Goal: Task Accomplishment & Management: Use online tool/utility

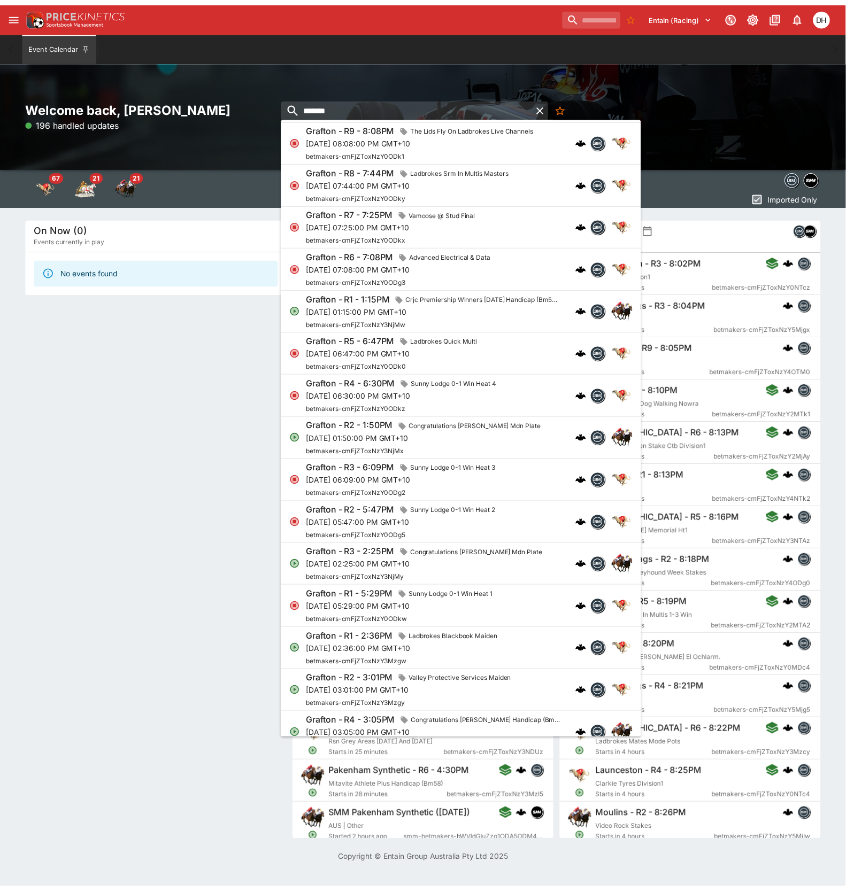
scroll to position [428, 0]
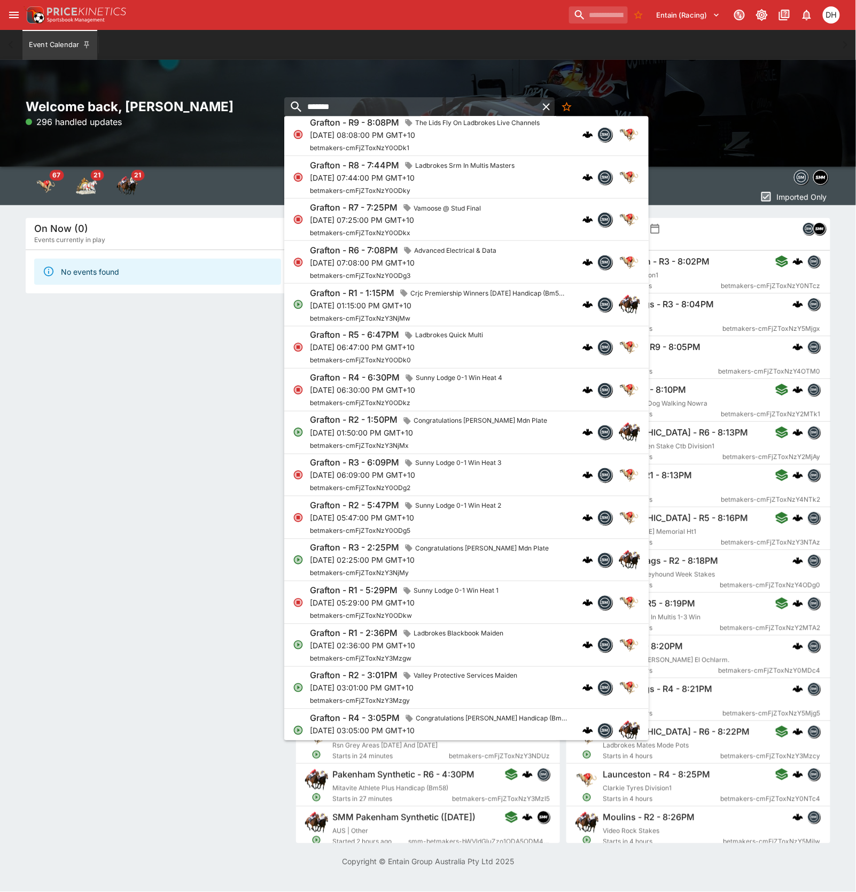
type input "*******"
click at [476, 434] on p "Tue, Aug 26, 2025, 01:50:00 PM GMT+10" at bounding box center [431, 432] width 242 height 11
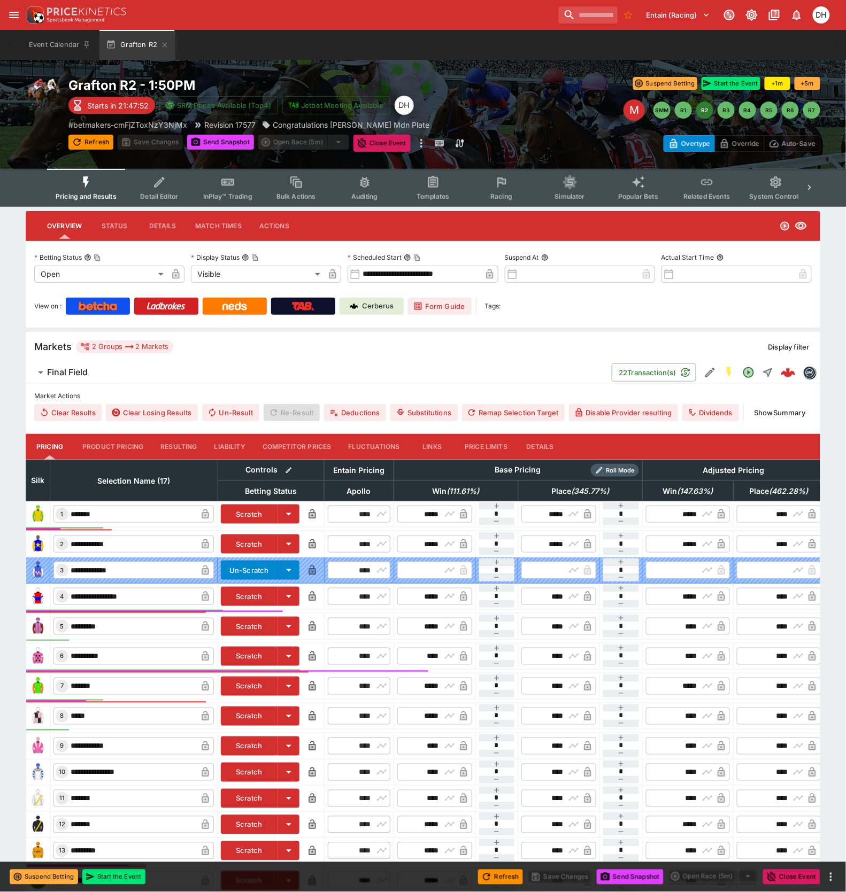
click at [161, 192] on span "Detail Editor" at bounding box center [159, 196] width 38 height 8
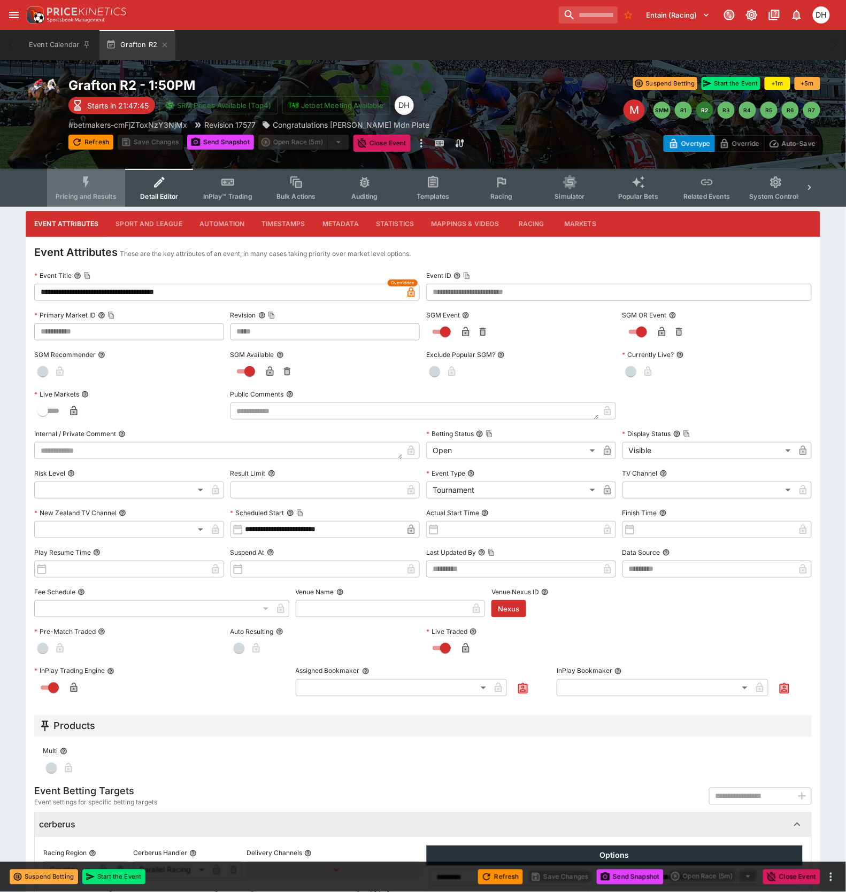
click at [95, 192] on span "Pricing and Results" at bounding box center [86, 196] width 61 height 8
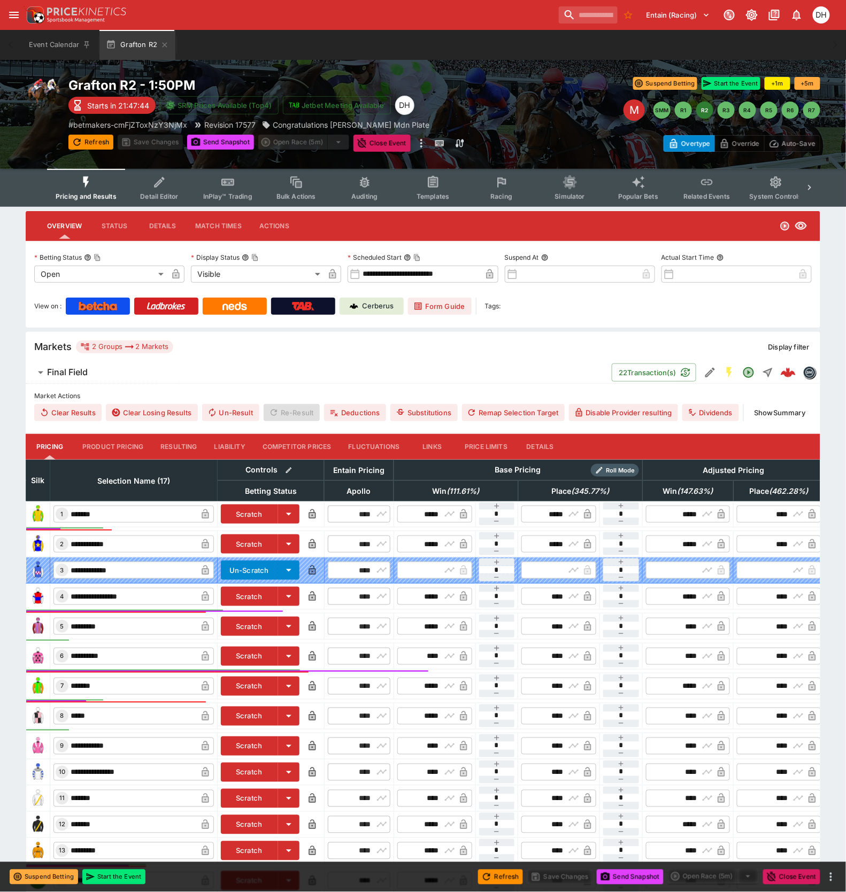
click at [165, 189] on button "Detail Editor" at bounding box center [159, 188] width 68 height 38
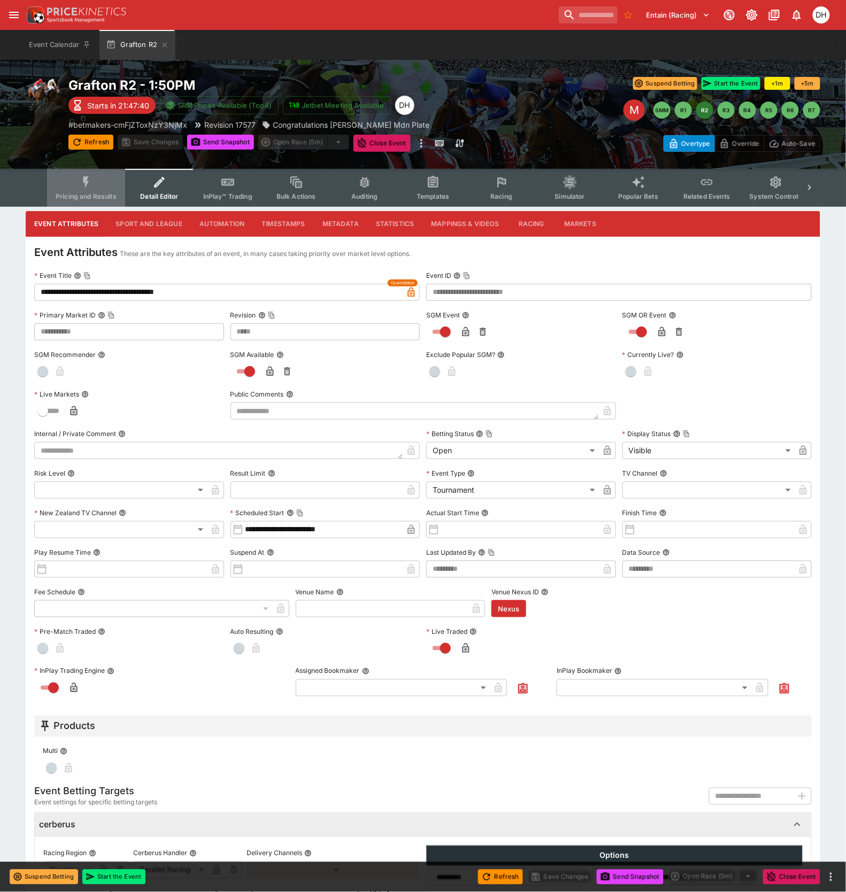
click at [88, 188] on icon "Event type filters" at bounding box center [86, 182] width 14 height 14
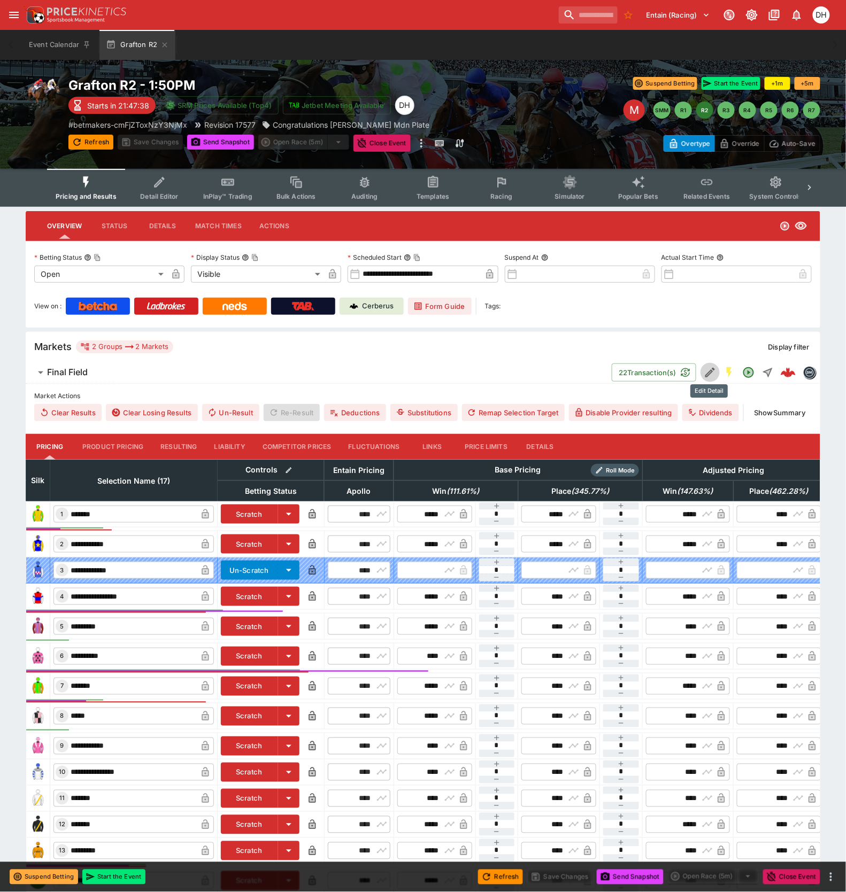
click at [704, 374] on icon "Edit Detail" at bounding box center [710, 372] width 13 height 13
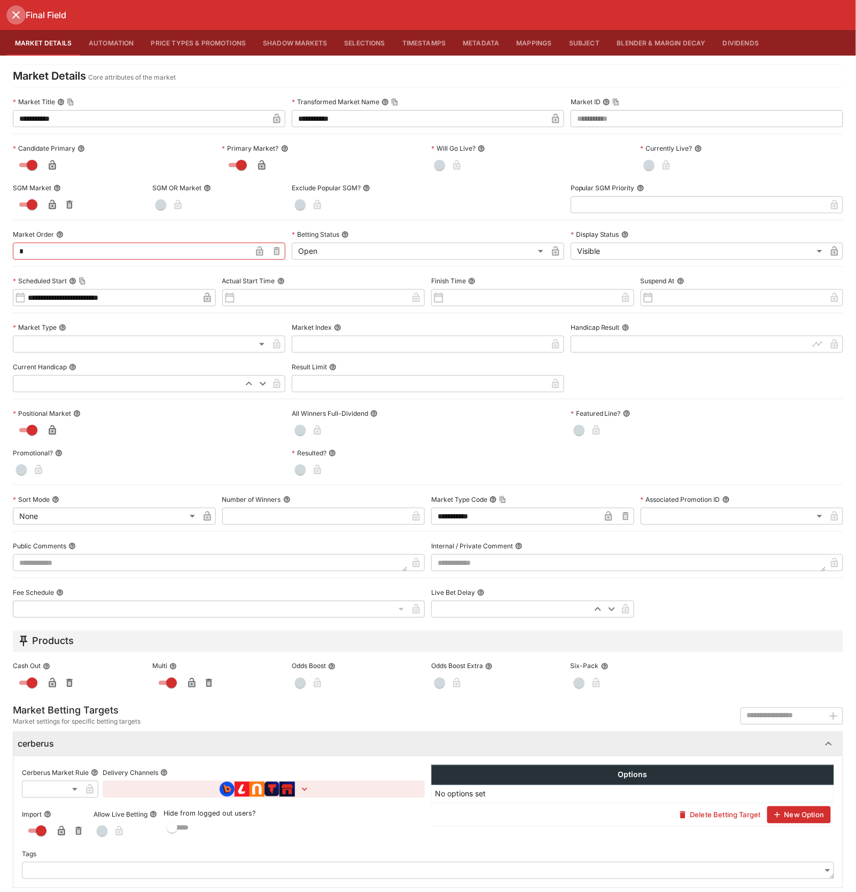
click at [12, 12] on icon "close" at bounding box center [16, 15] width 13 height 13
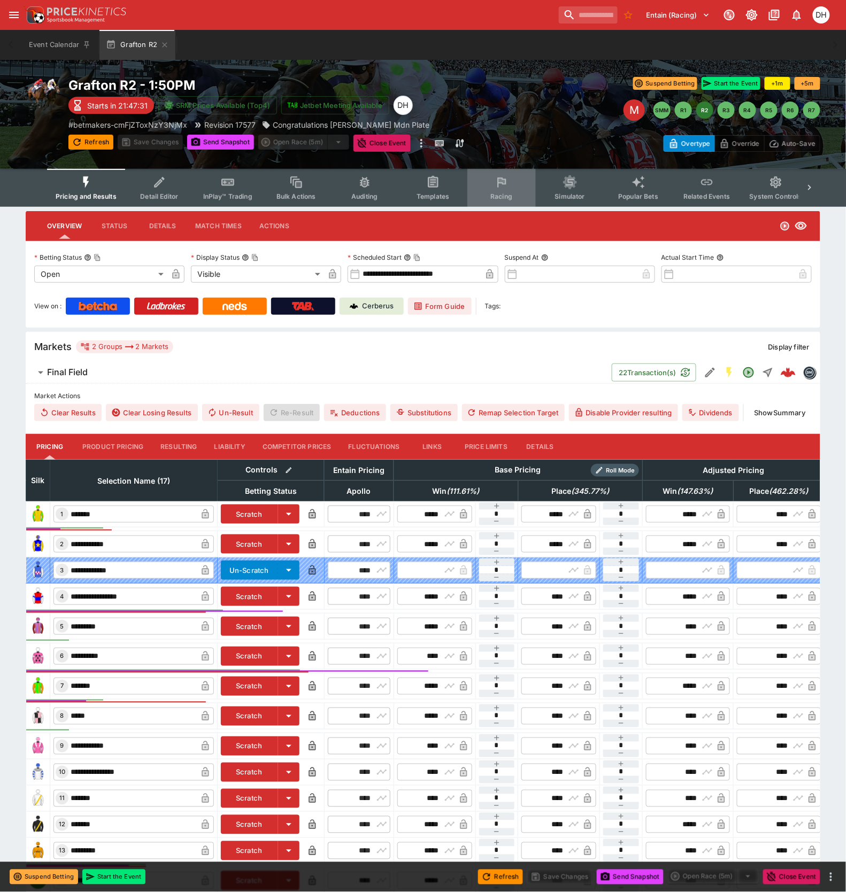
click at [494, 195] on span "Racing" at bounding box center [501, 196] width 22 height 8
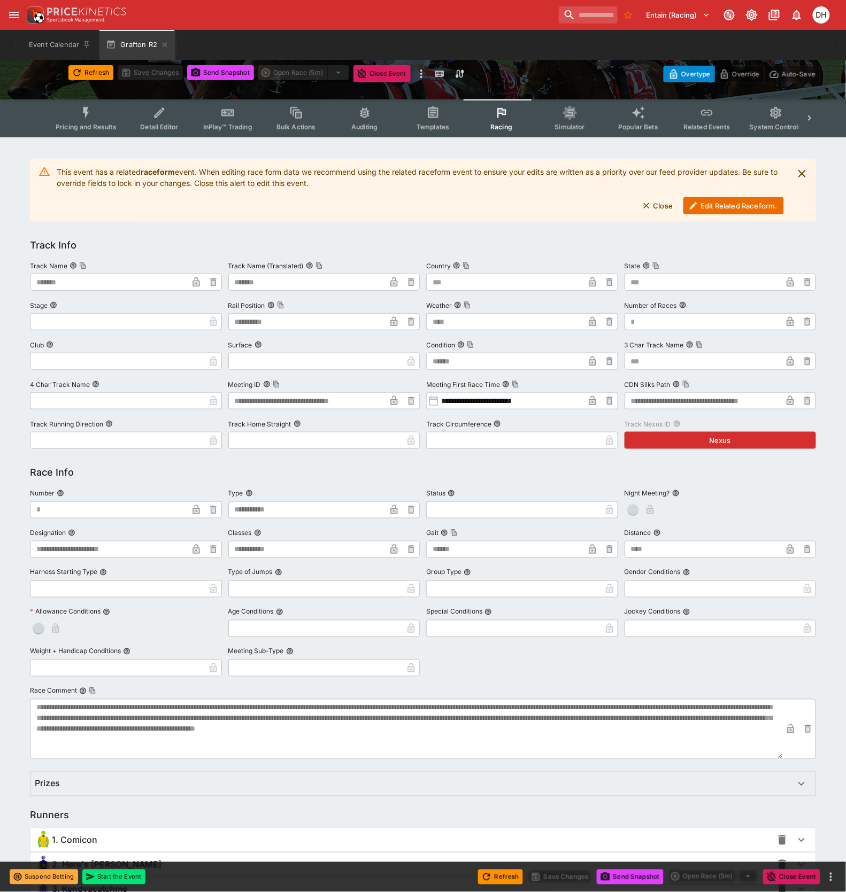
scroll to position [71, 0]
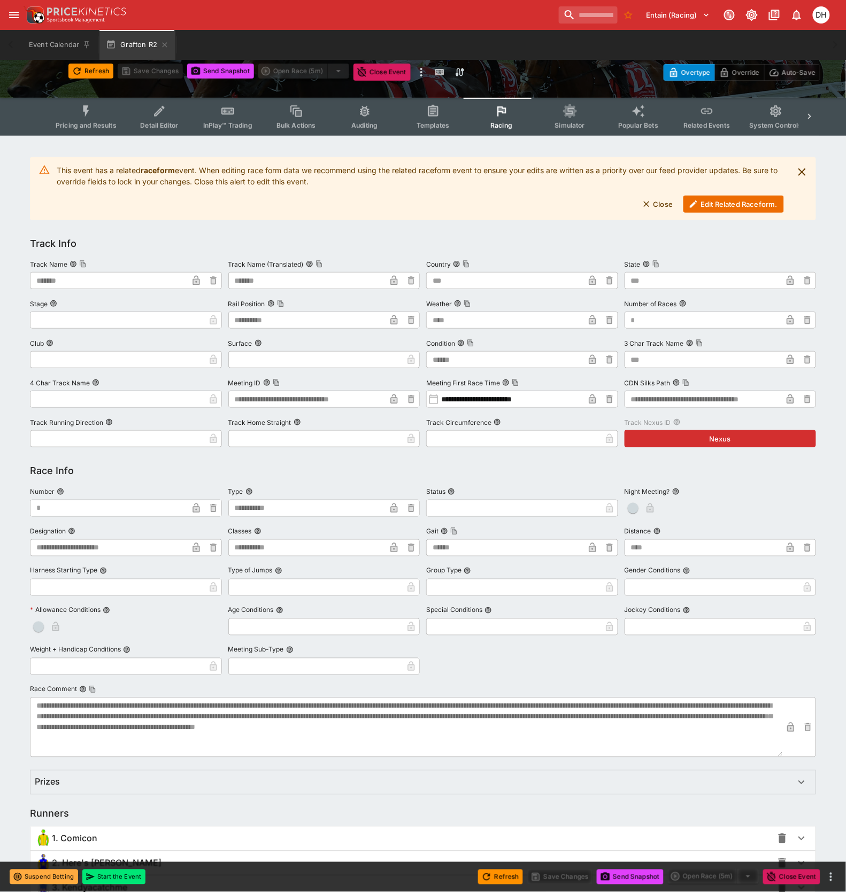
click at [744, 202] on button "Edit Related Raceform." at bounding box center [733, 204] width 101 height 17
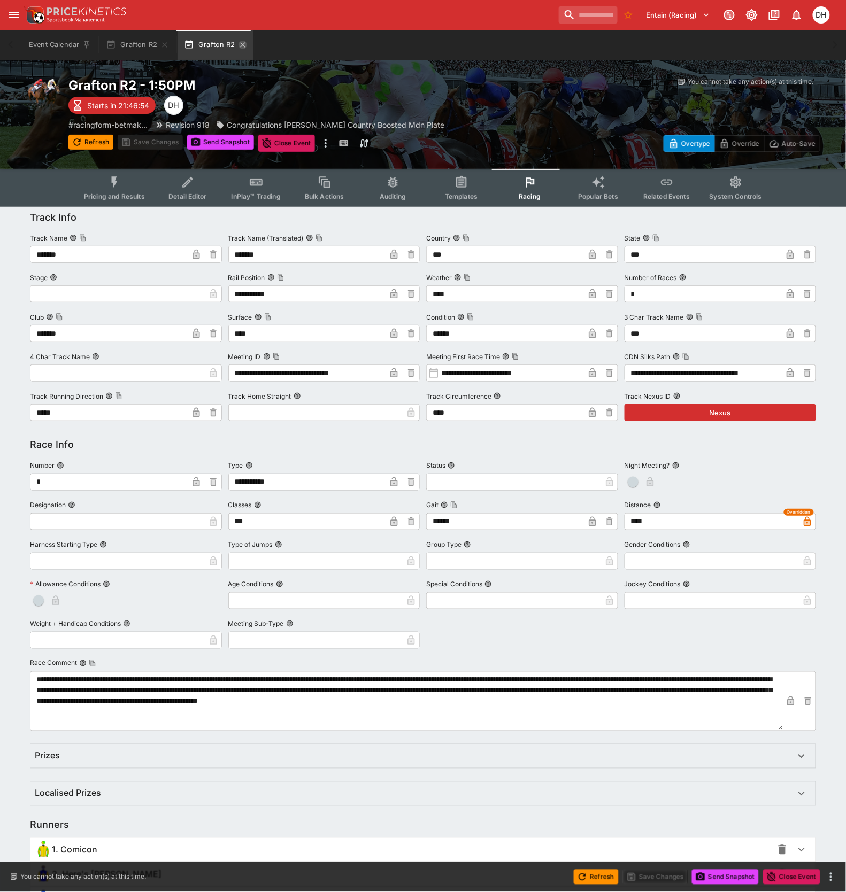
click at [238, 45] on icon "button" at bounding box center [242, 45] width 9 height 9
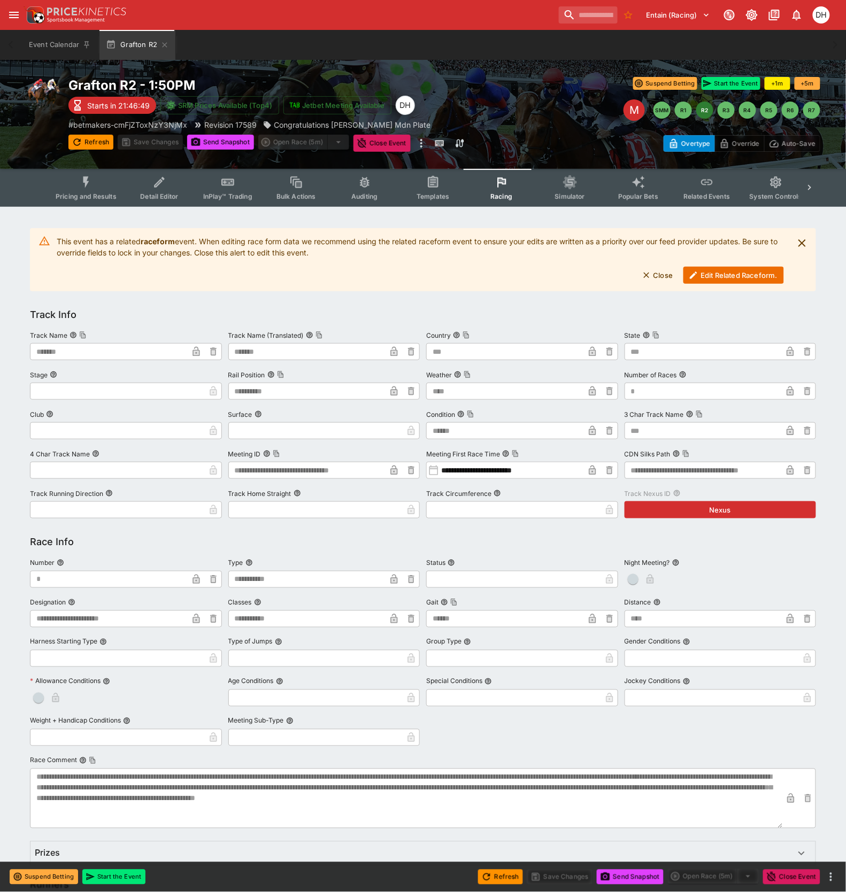
type input "****"
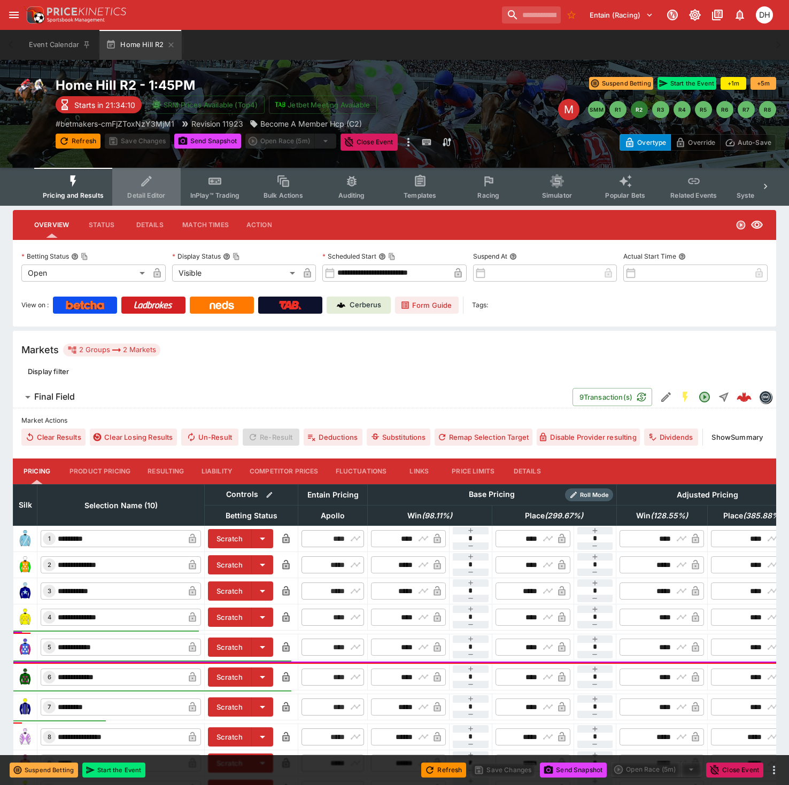
click at [146, 197] on span "Detail Editor" at bounding box center [146, 195] width 38 height 8
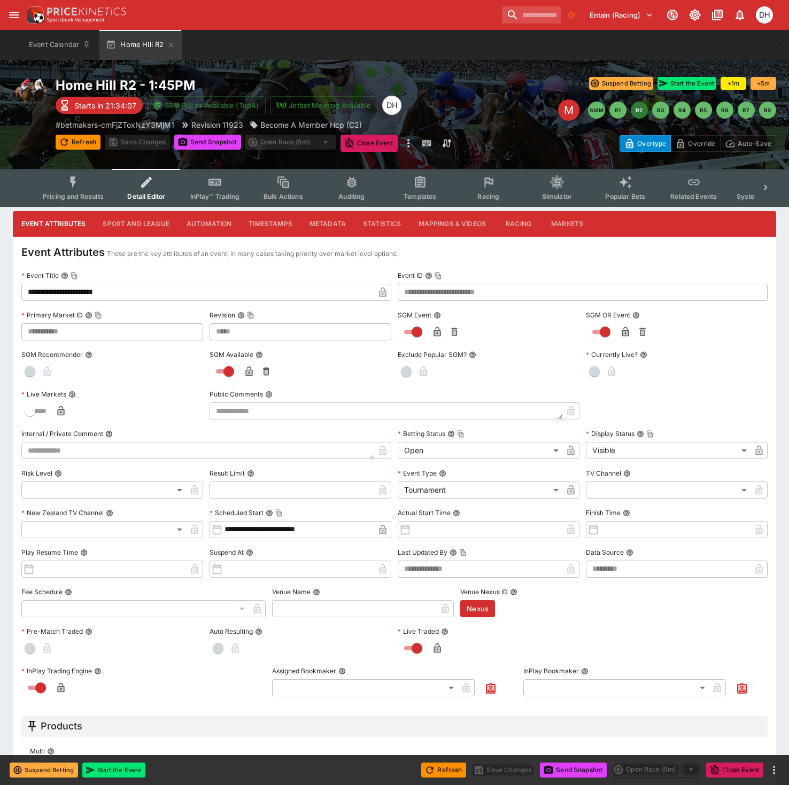
click at [489, 199] on span "Racing" at bounding box center [488, 196] width 22 height 8
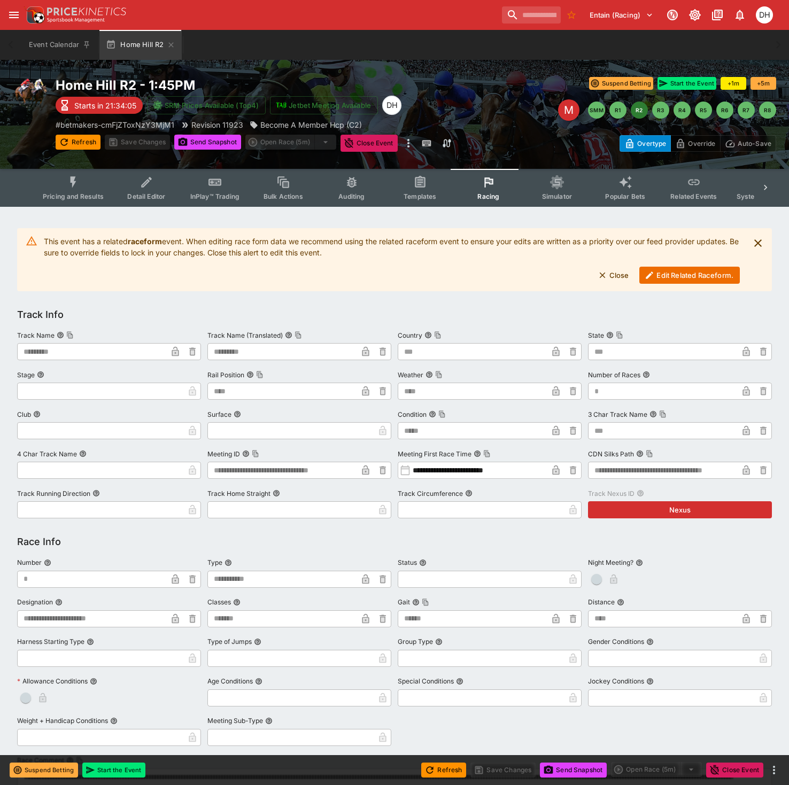
click at [80, 189] on button "Pricing and Results" at bounding box center [73, 188] width 78 height 38
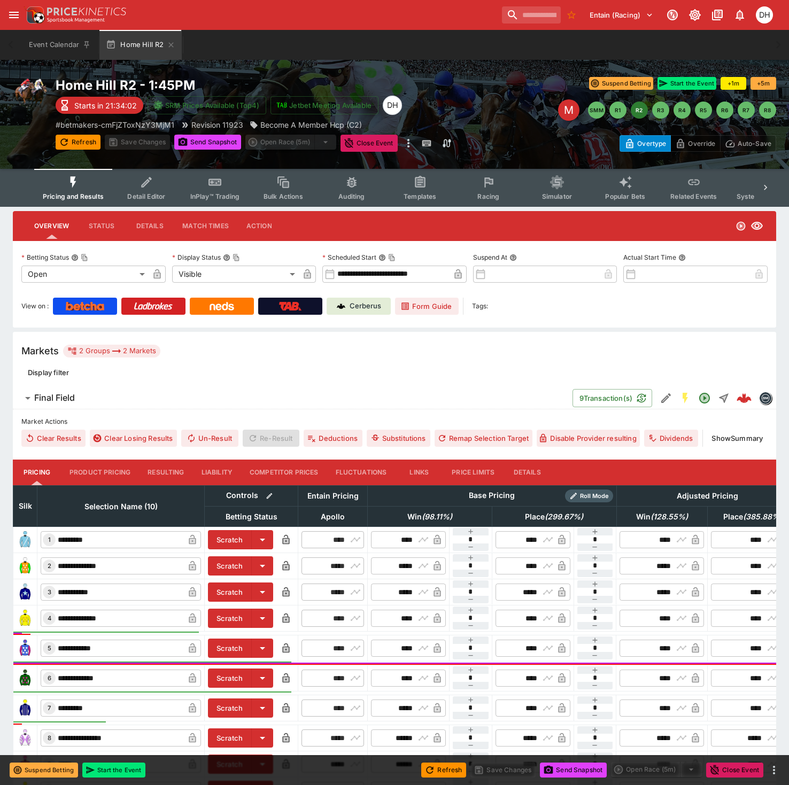
click at [158, 189] on button "Detail Editor" at bounding box center [146, 188] width 68 height 38
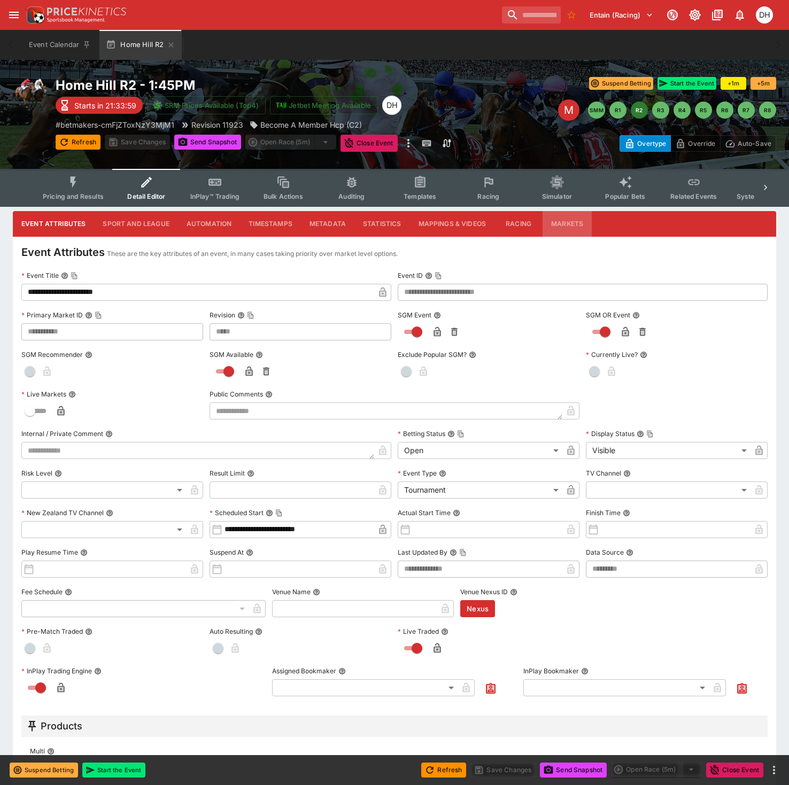
click at [560, 223] on button "Markets" at bounding box center [567, 224] width 49 height 26
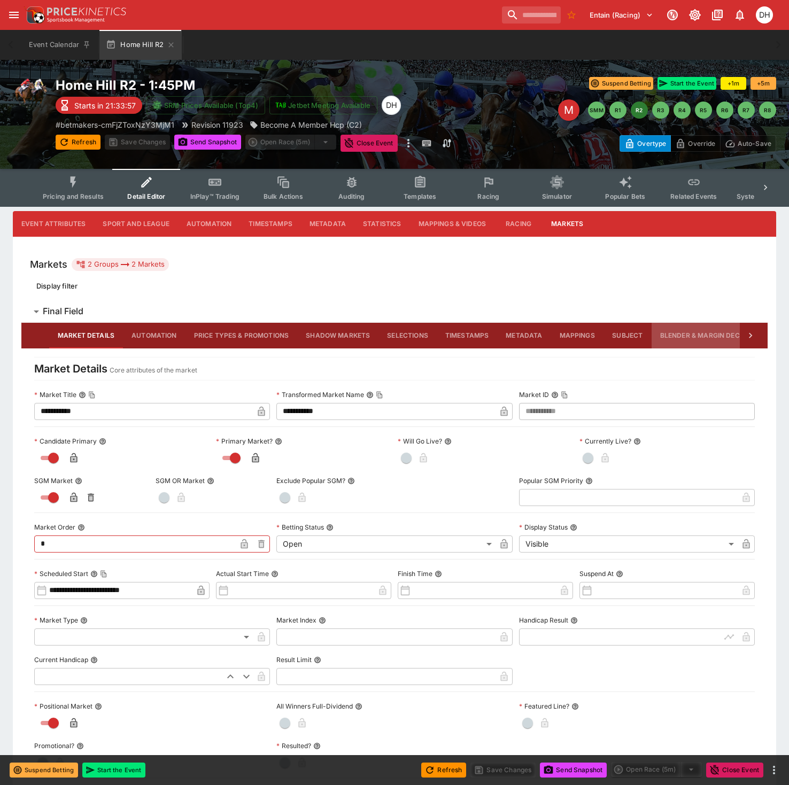
click at [687, 341] on button "Blender & Margin Decay" at bounding box center [705, 336] width 106 height 26
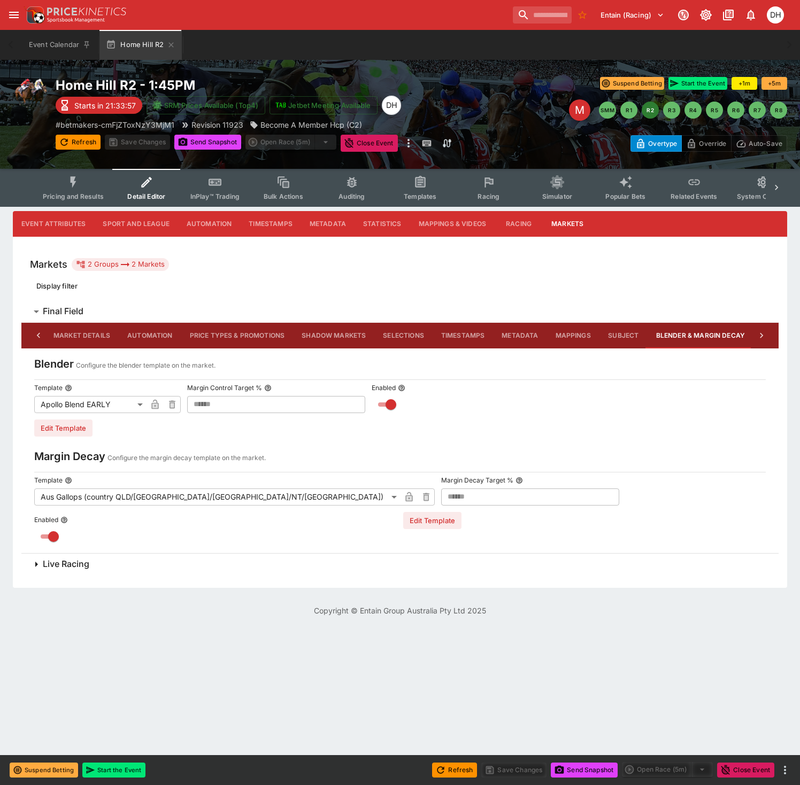
scroll to position [0, 4]
click at [16, 17] on icon "open drawer" at bounding box center [14, 15] width 10 height 6
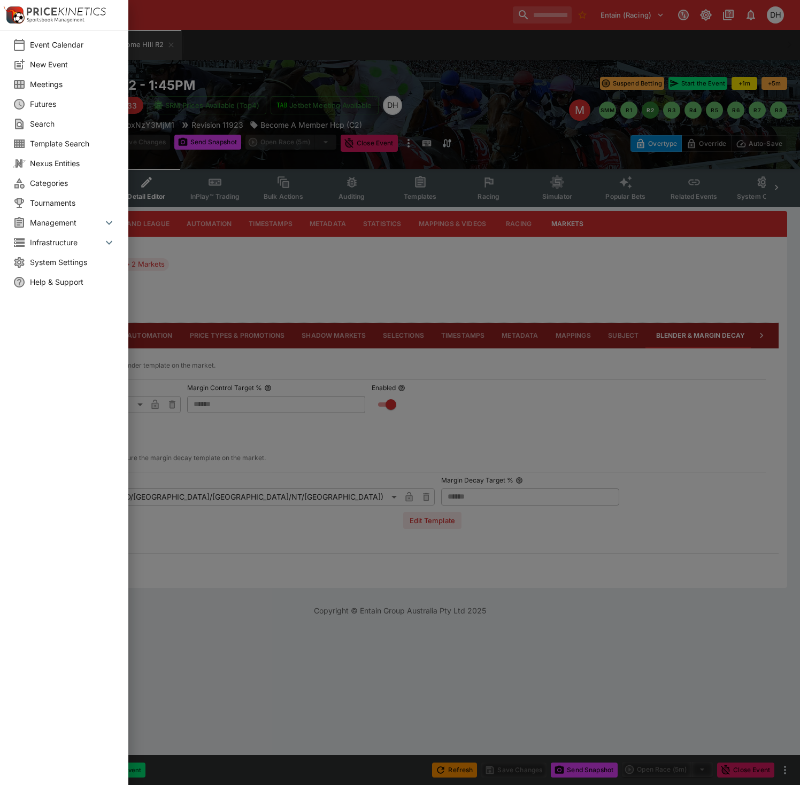
click at [509, 97] on div at bounding box center [400, 392] width 800 height 785
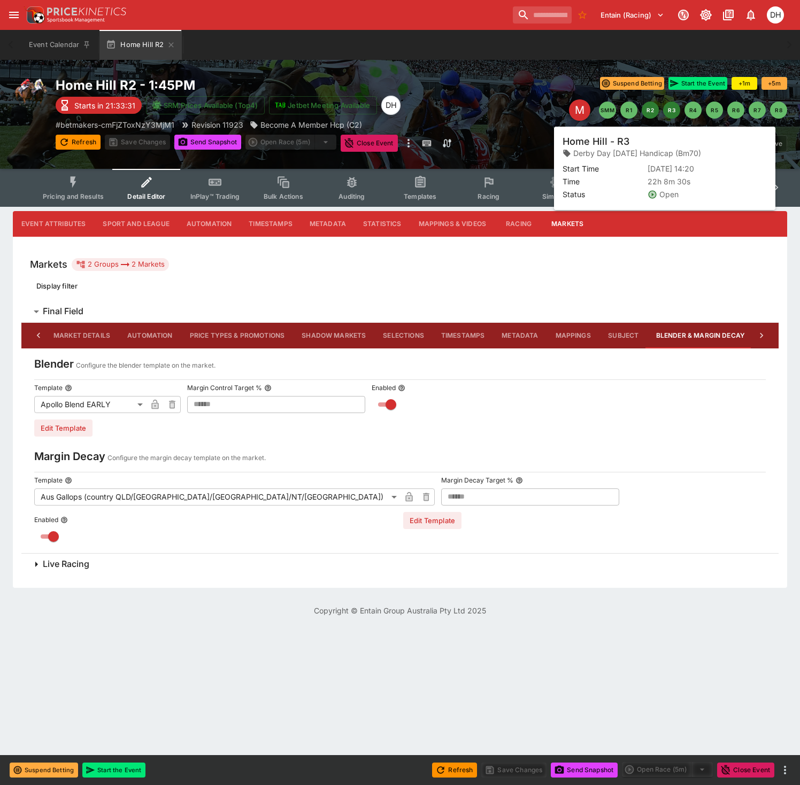
click at [675, 112] on button "R3" at bounding box center [671, 110] width 17 height 17
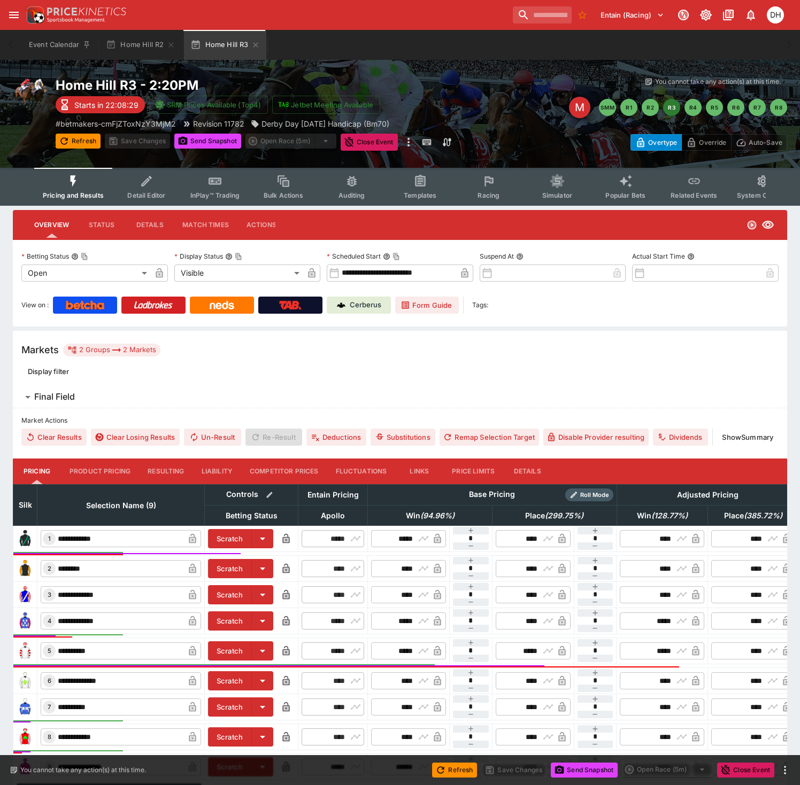
type input "**********"
type input "*******"
type input "**********"
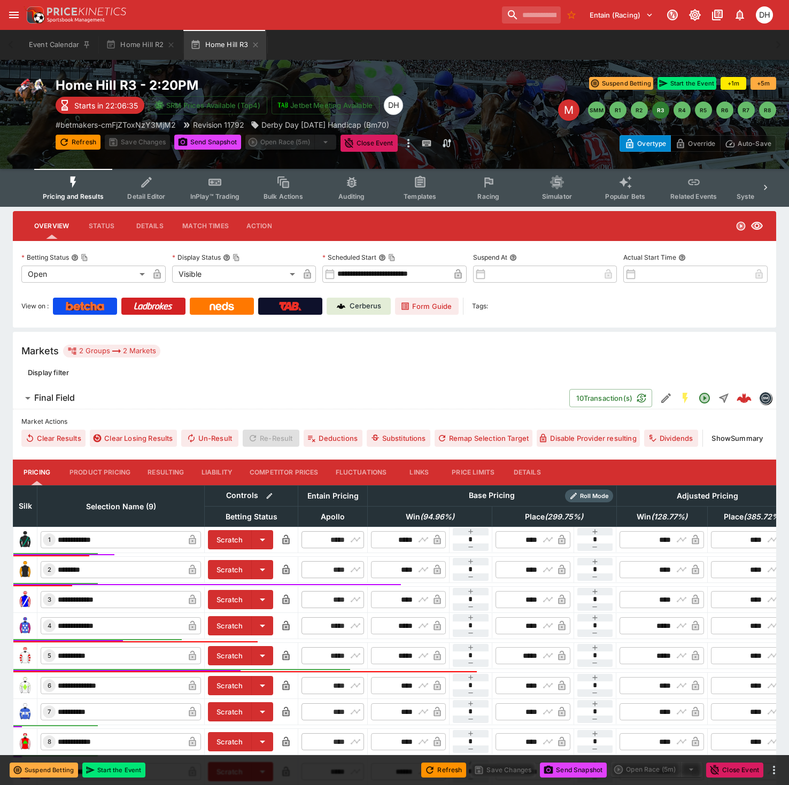
click at [482, 192] on span "Racing" at bounding box center [488, 196] width 22 height 8
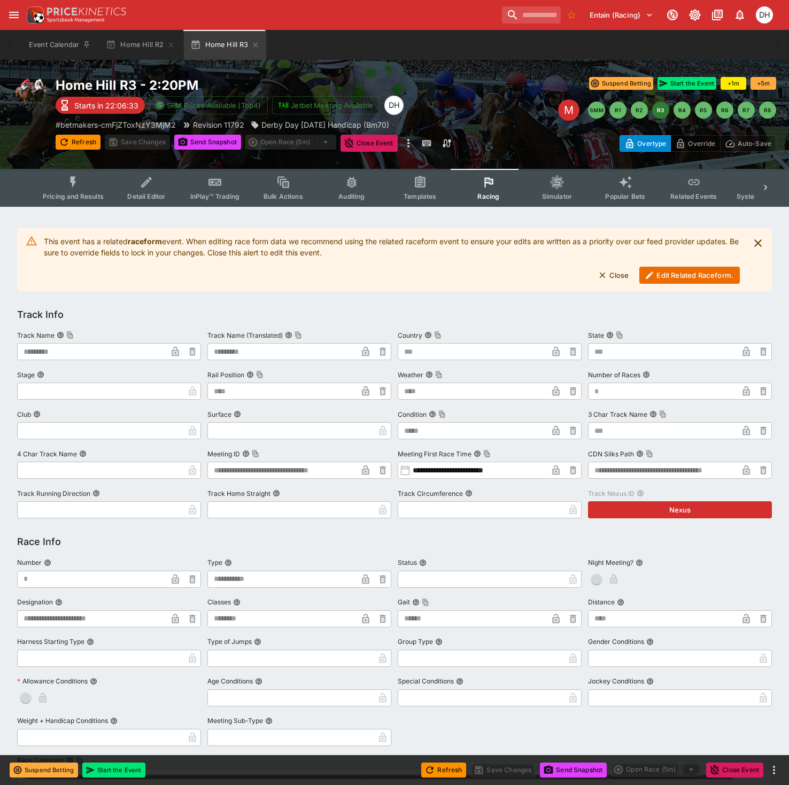
click at [150, 195] on span "Detail Editor" at bounding box center [146, 196] width 38 height 8
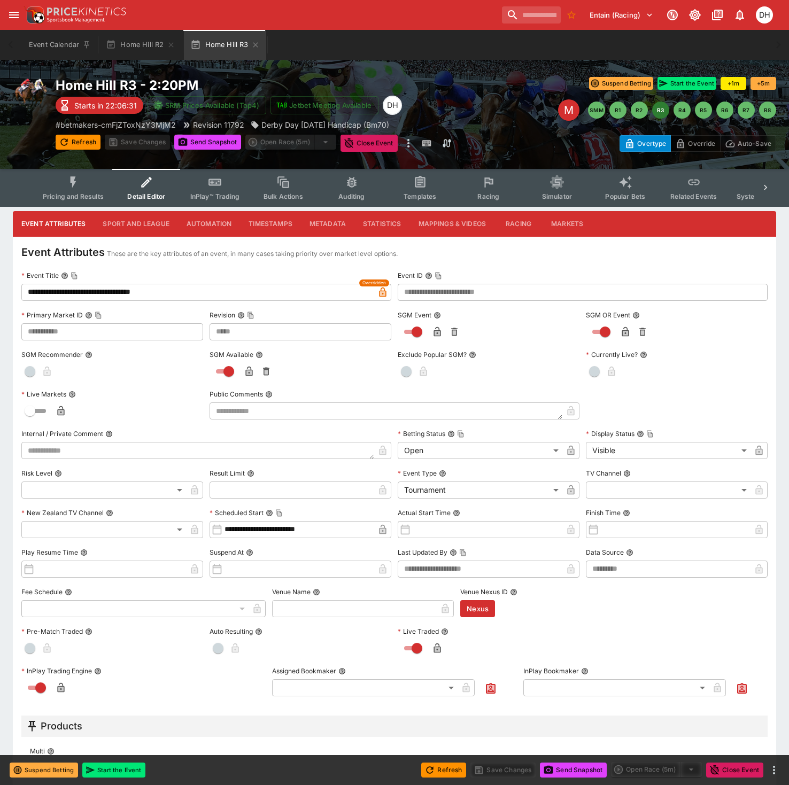
click at [77, 179] on icon "Event type filters" at bounding box center [73, 182] width 14 height 14
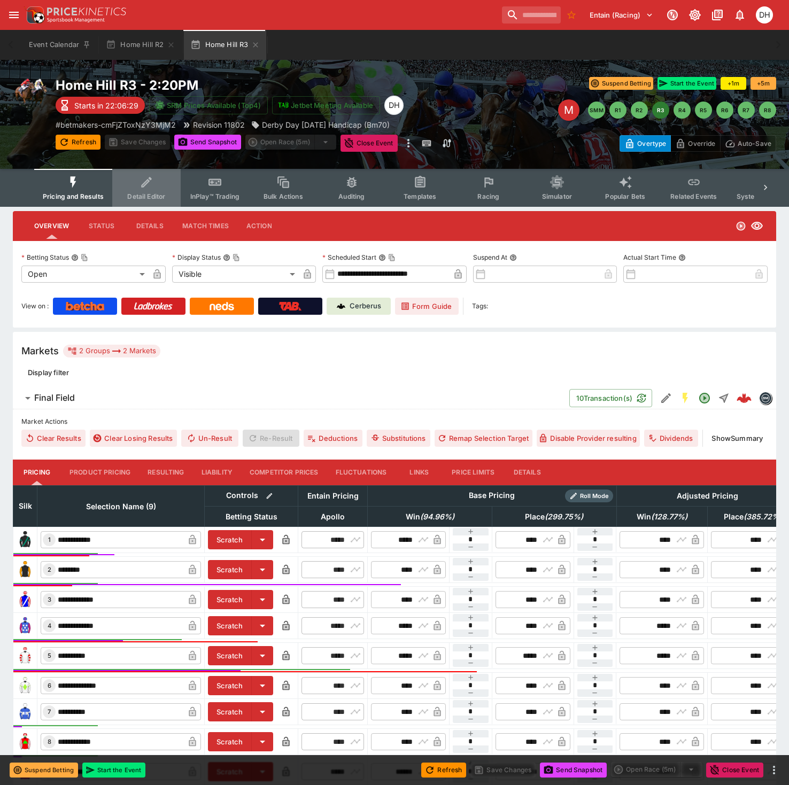
click at [152, 187] on icon "Event type filters" at bounding box center [147, 182] width 14 height 14
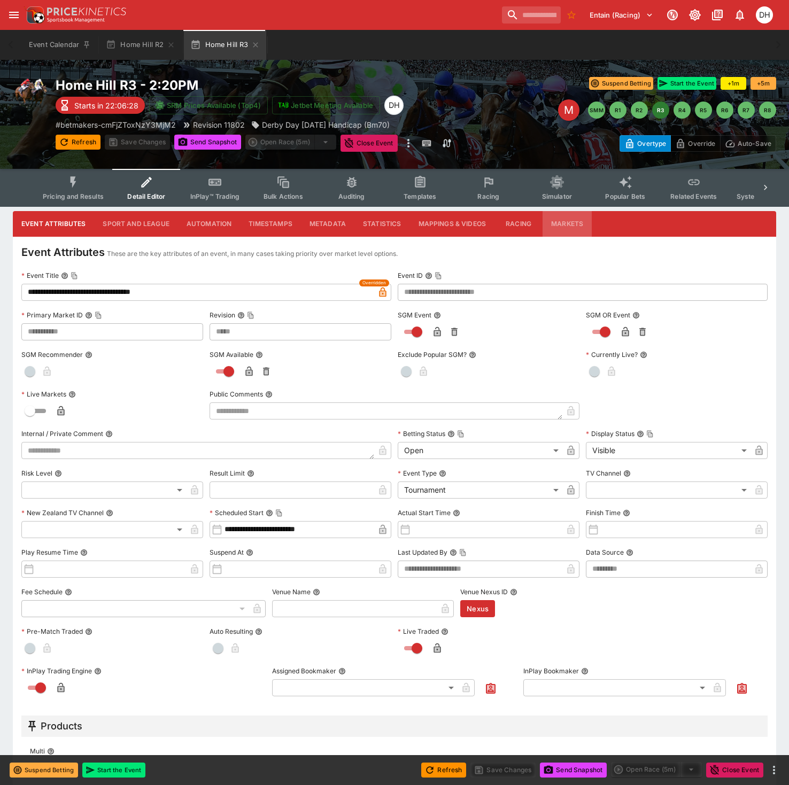
click at [574, 222] on button "Markets" at bounding box center [567, 224] width 49 height 26
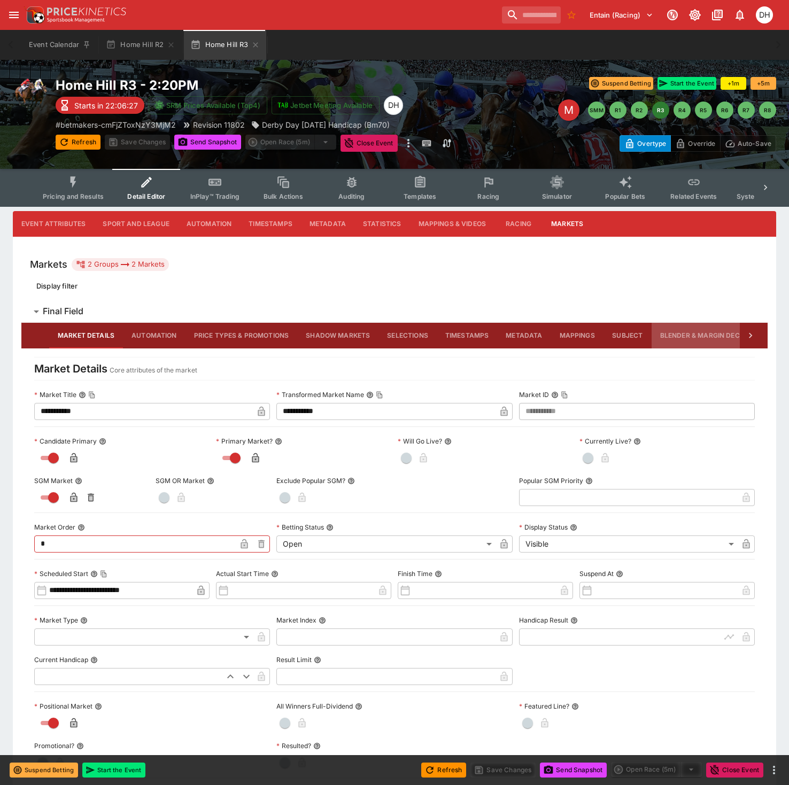
click at [700, 333] on button "Blender & Margin Decay" at bounding box center [705, 336] width 106 height 26
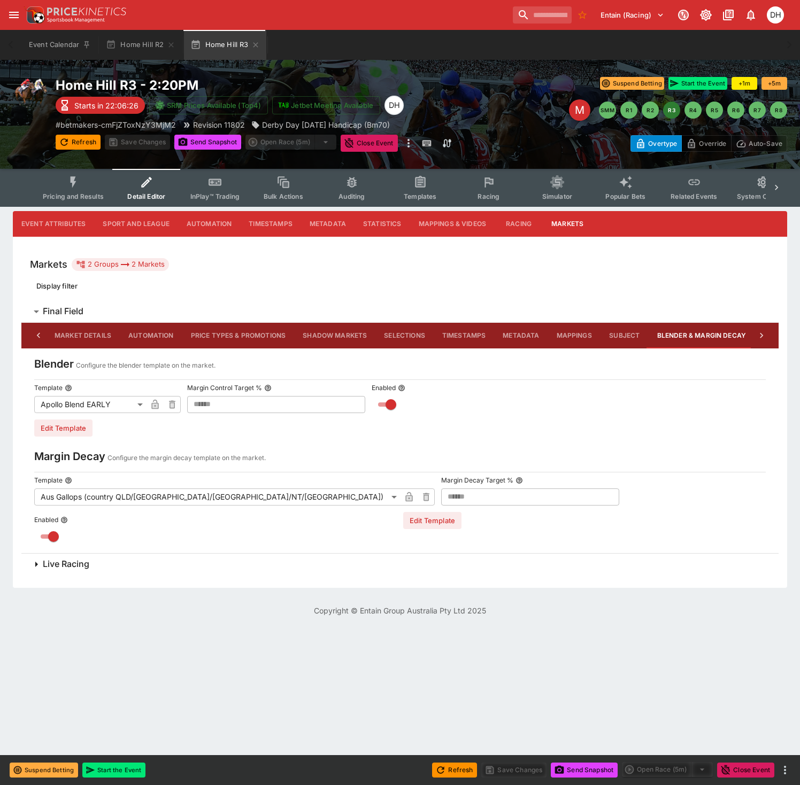
scroll to position [0, 4]
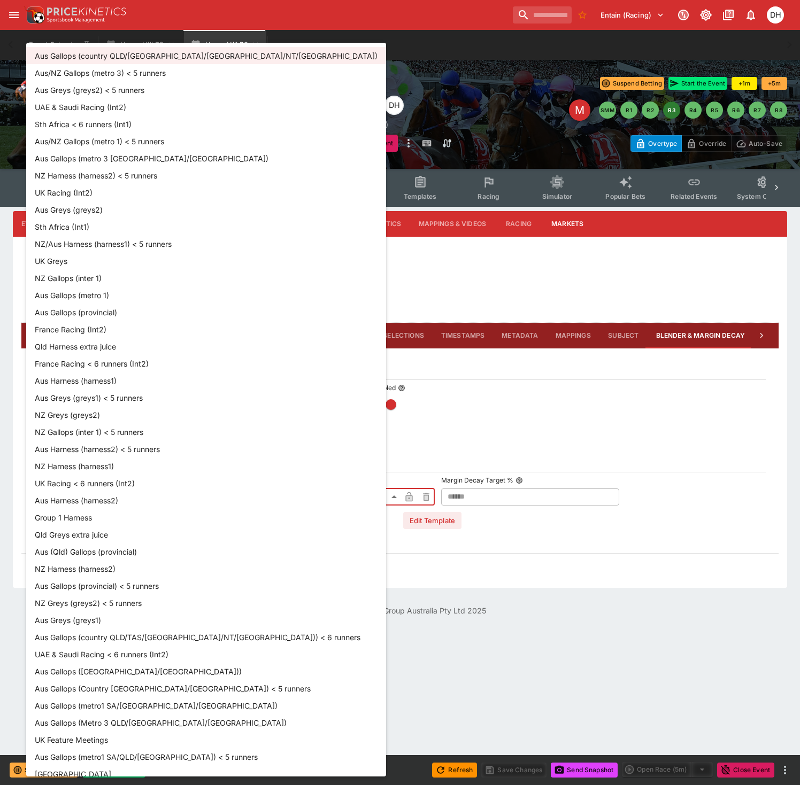
click at [199, 497] on body "Entain (Racing) 0 DH Event Calendar Home Hill R2 Home Hill R3 Welcome back, Dan…" at bounding box center [400, 314] width 800 height 629
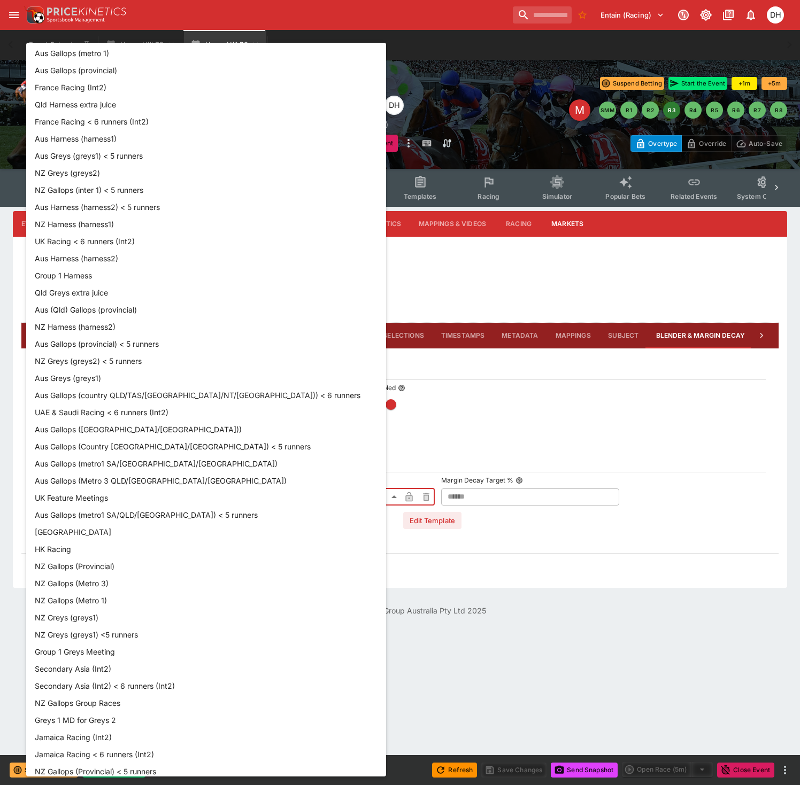
scroll to position [249, 0]
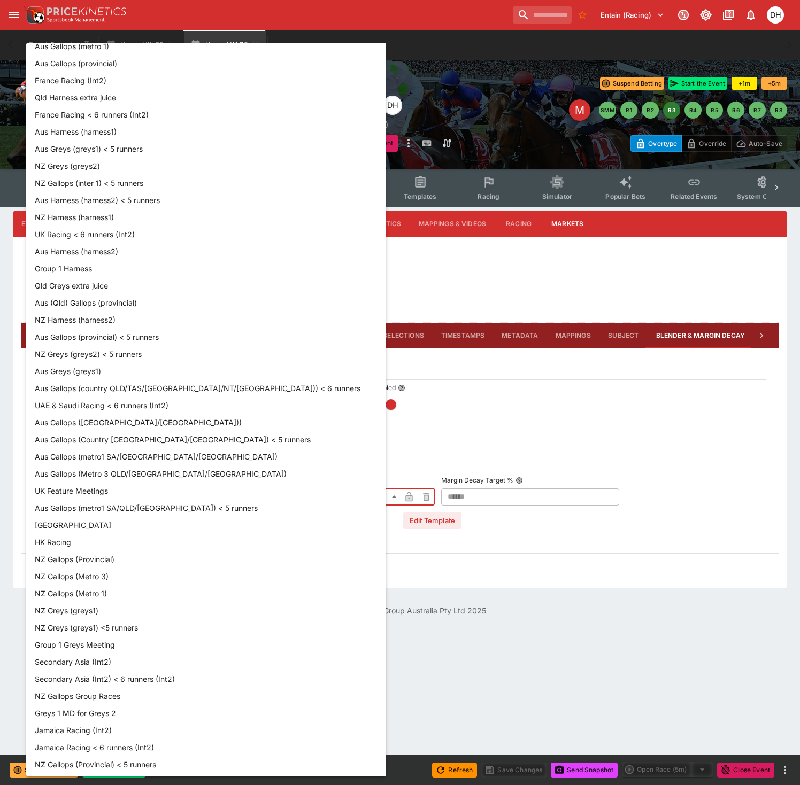
drag, startPoint x: 583, startPoint y: 614, endPoint x: 621, endPoint y: 597, distance: 41.6
click at [621, 597] on div at bounding box center [400, 392] width 800 height 785
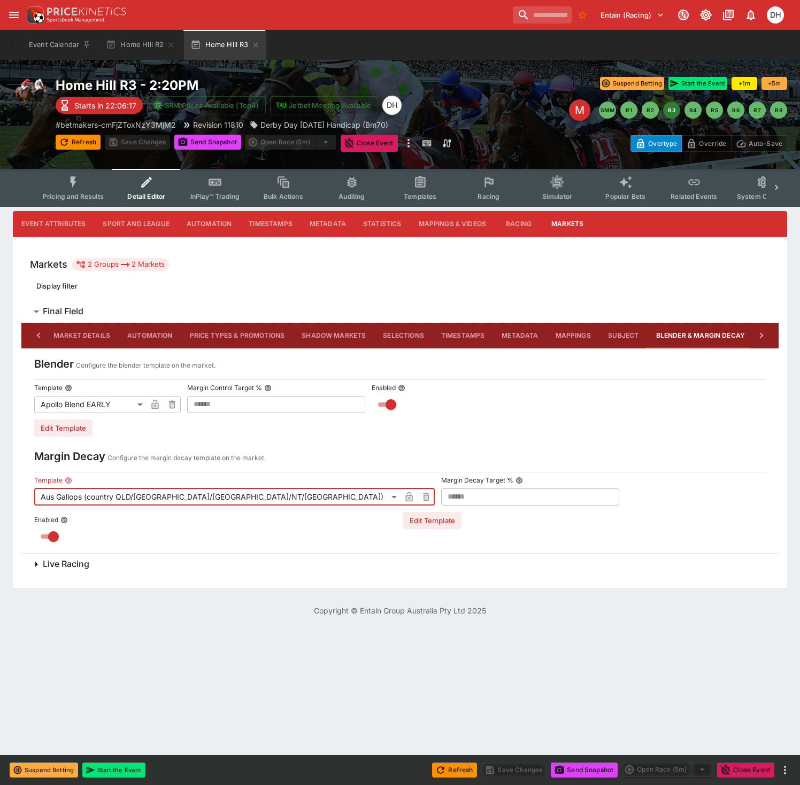
click at [531, 491] on div "**********" at bounding box center [399, 410] width 757 height 330
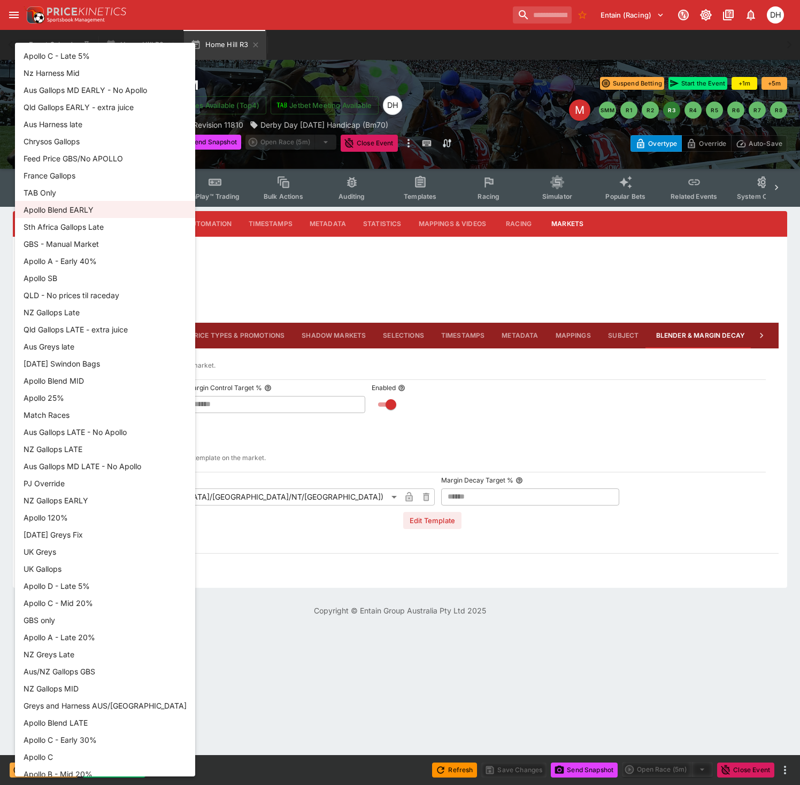
click at [141, 403] on li "Apollo 25%" at bounding box center [105, 397] width 180 height 17
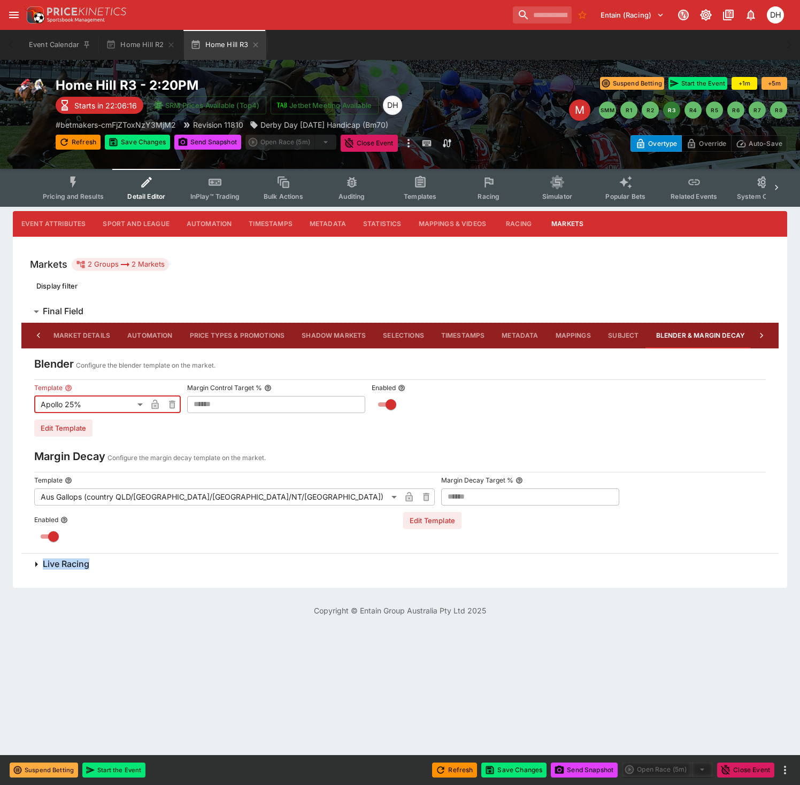
drag, startPoint x: 142, startPoint y: 405, endPoint x: 155, endPoint y: 415, distance: 16.5
click at [155, 415] on ul "Apollo C - Late 5% Nz Harness Mid Aus Gallops MD EARLY - No Apollo Qld Gallops …" at bounding box center [105, 688] width 135 height 967
click at [140, 405] on body "Entain (Racing) 0 DH Event Calendar Home Hill R2 Home Hill R3 Welcome back, Dan…" at bounding box center [400, 314] width 800 height 629
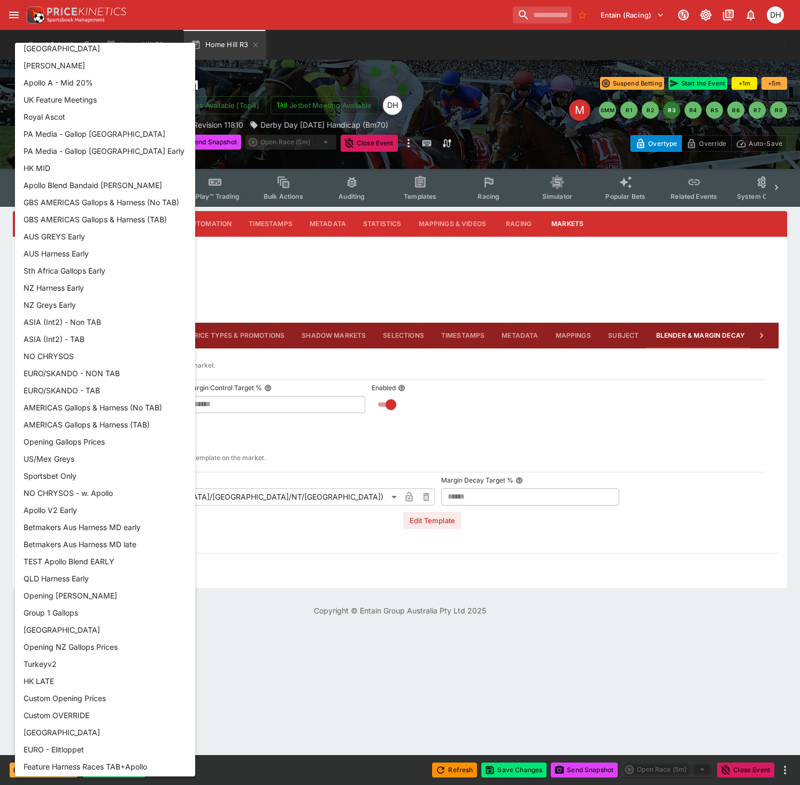
scroll to position [985, 0]
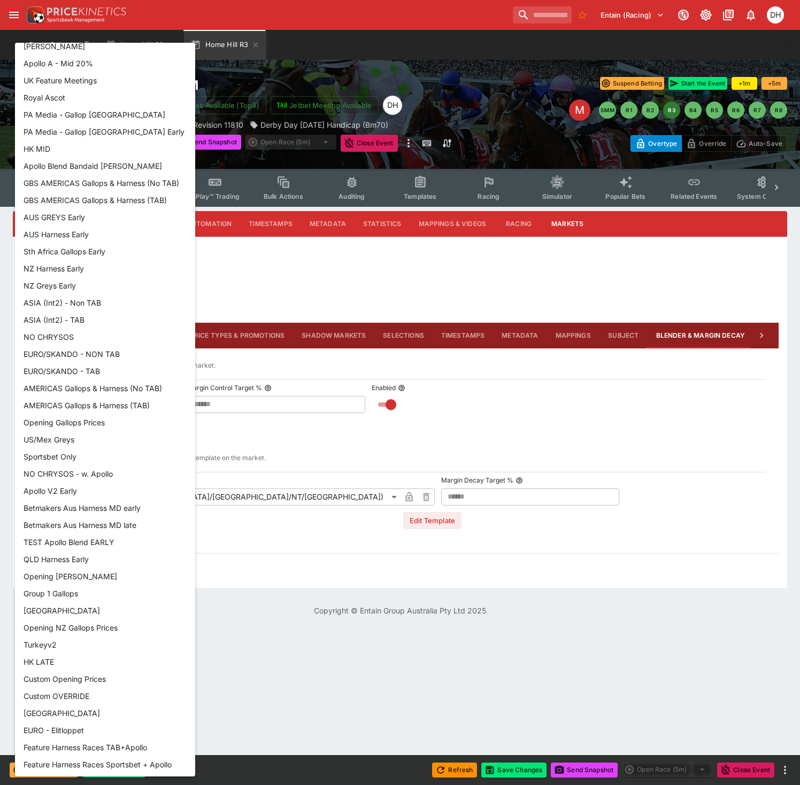
click at [165, 720] on li "Jamaica" at bounding box center [105, 713] width 180 height 17
type input "**********"
click at [165, 720] on li "Jamaica" at bounding box center [105, 713] width 180 height 17
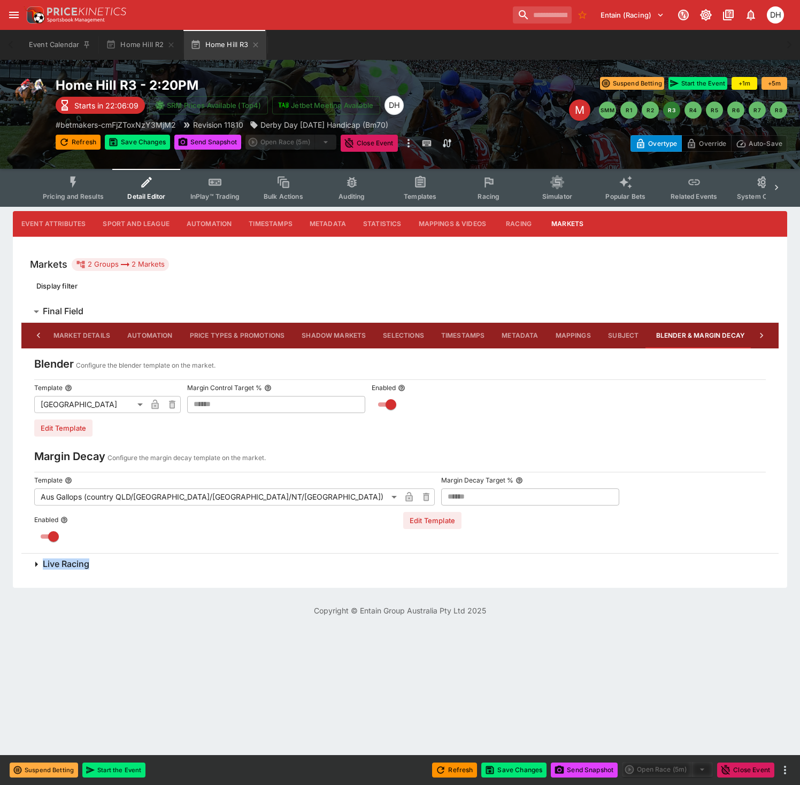
drag, startPoint x: 165, startPoint y: 720, endPoint x: 187, endPoint y: 722, distance: 21.5
click at [182, 722] on div "Apollo C - Late 5% Nz Harness Mid Aus Gallops MD EARLY - No Apollo Qld Gallops …" at bounding box center [400, 392] width 800 height 785
click at [95, 97] on div "Home Hill R3 - 2:20PM Starts in 22:06:08 SRM Prices Available (Top4) Jetbet Mee…" at bounding box center [269, 114] width 427 height 75
click at [256, 48] on icon "button" at bounding box center [255, 45] width 9 height 9
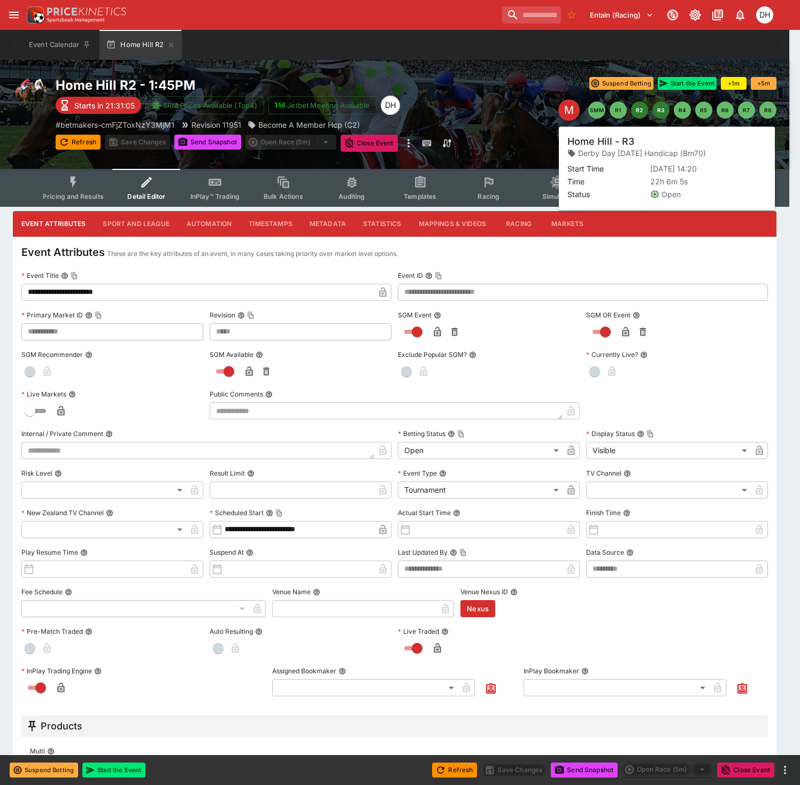
click at [661, 109] on button "R3" at bounding box center [660, 110] width 17 height 17
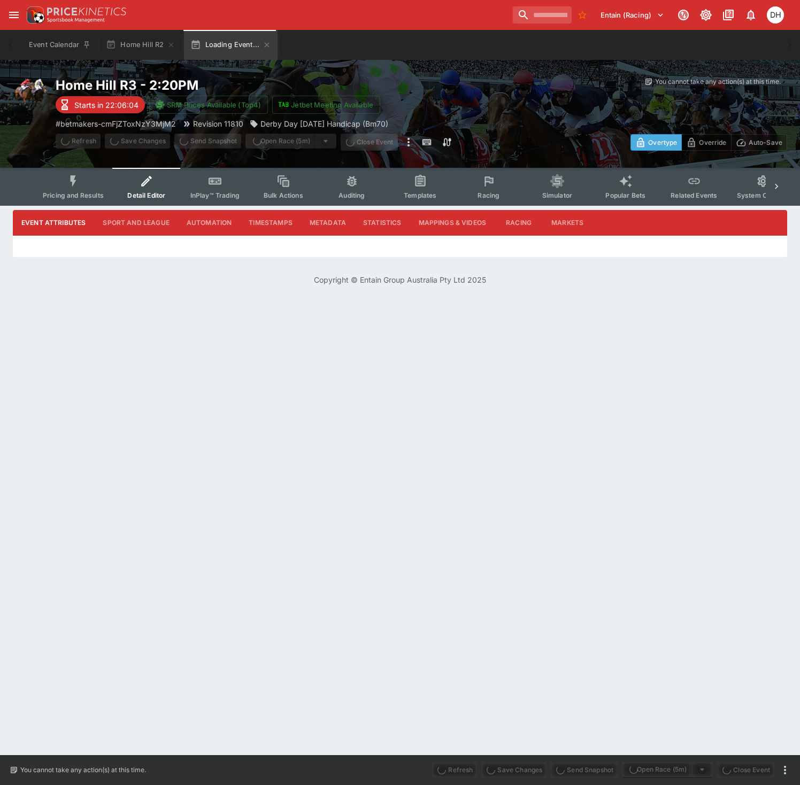
click at [657, 146] on p "Overtype" at bounding box center [662, 142] width 29 height 11
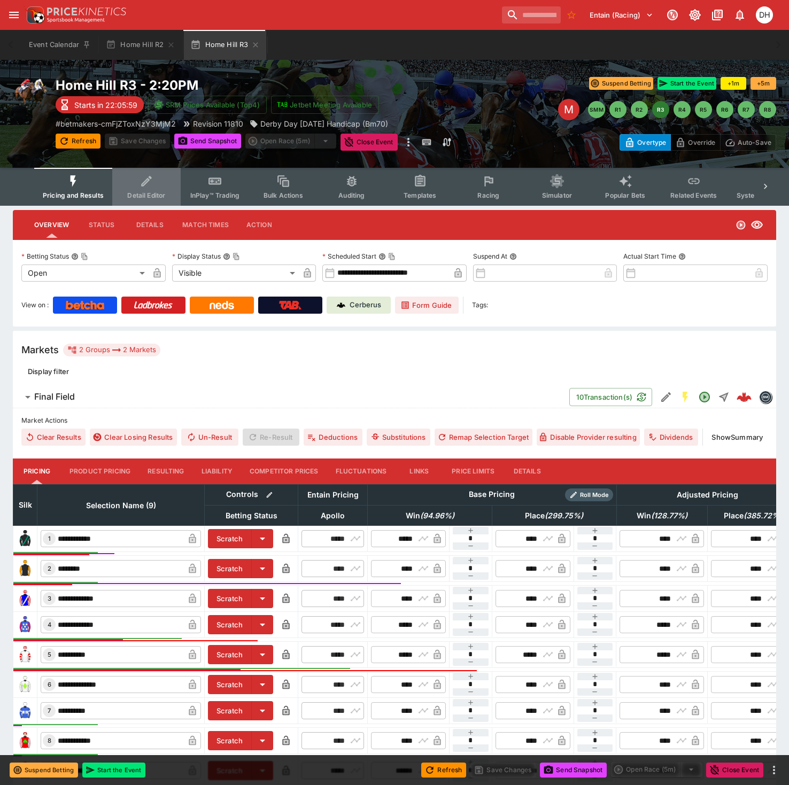
click at [152, 188] on icon "Event type filters" at bounding box center [147, 181] width 14 height 14
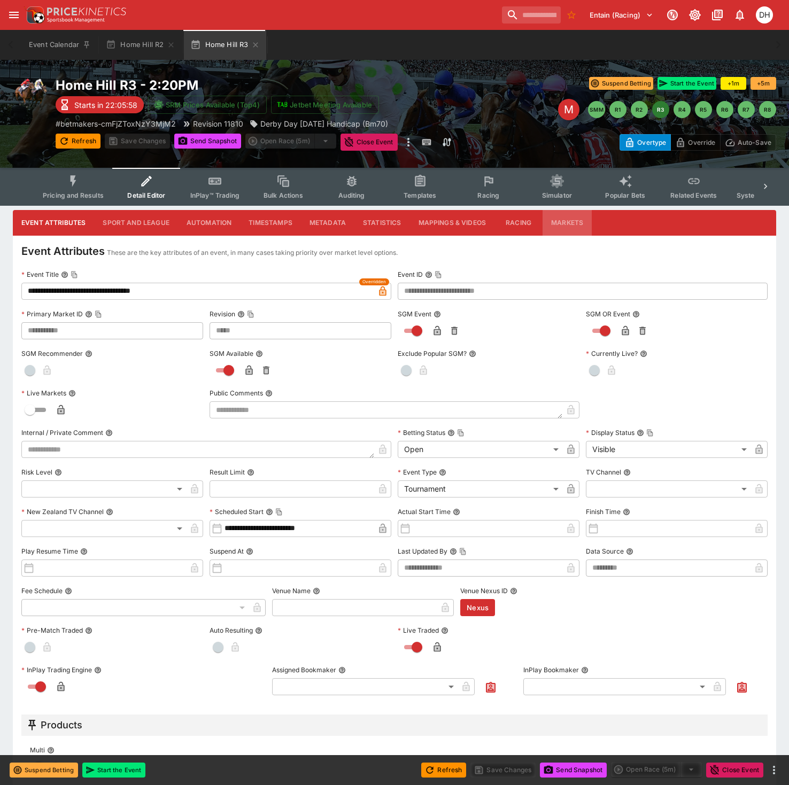
click at [565, 223] on button "Markets" at bounding box center [567, 223] width 49 height 26
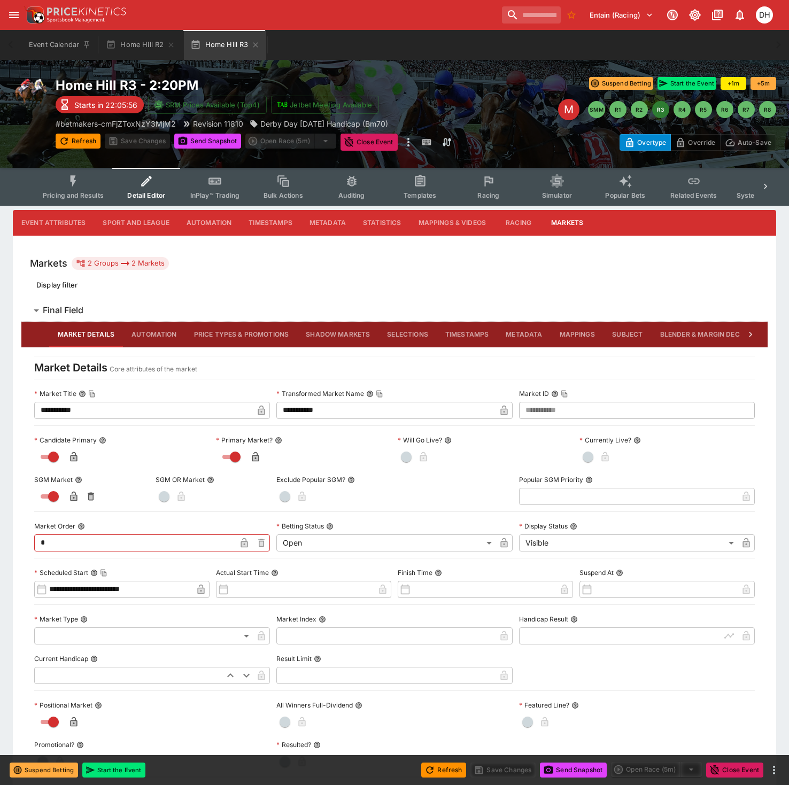
click at [704, 330] on button "Blender & Margin Decay" at bounding box center [705, 335] width 106 height 26
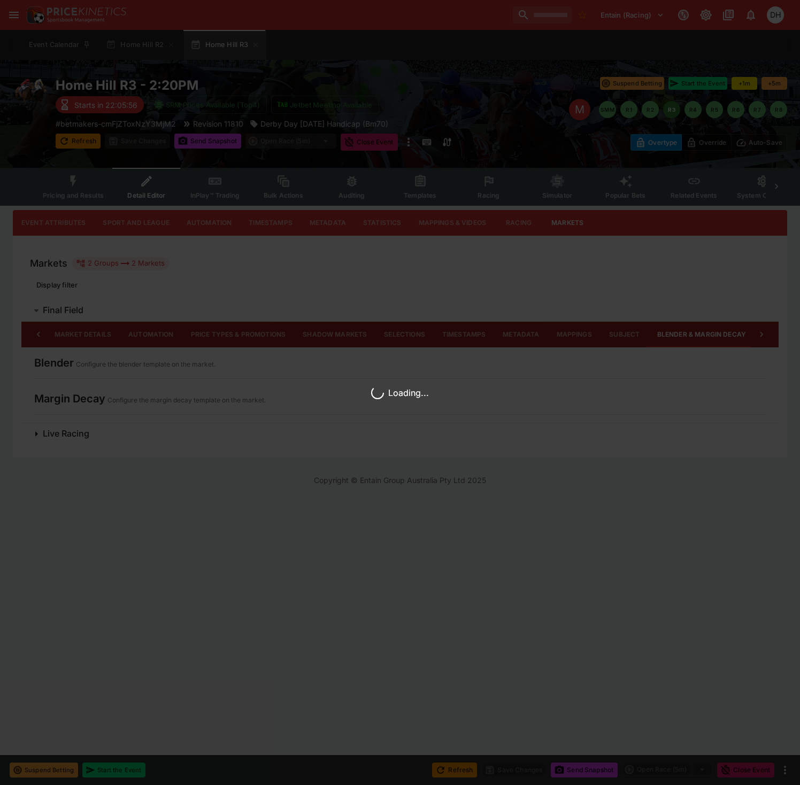
scroll to position [0, 4]
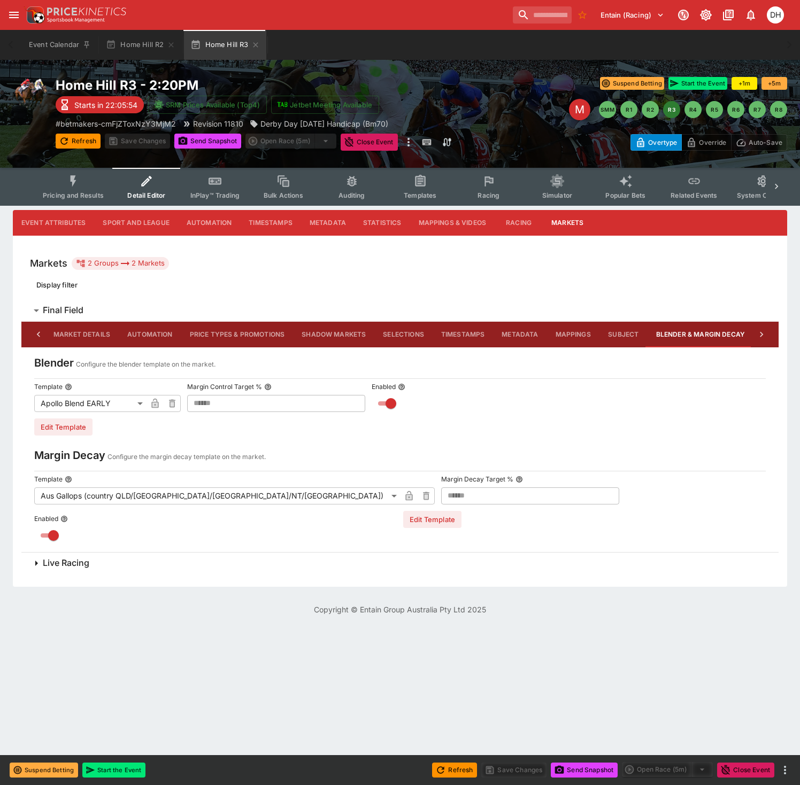
click at [136, 406] on body "Entain (Racing) 0 DH Event Calendar Home Hill R2 Home Hill R3 Welcome back, Dan…" at bounding box center [400, 314] width 800 height 628
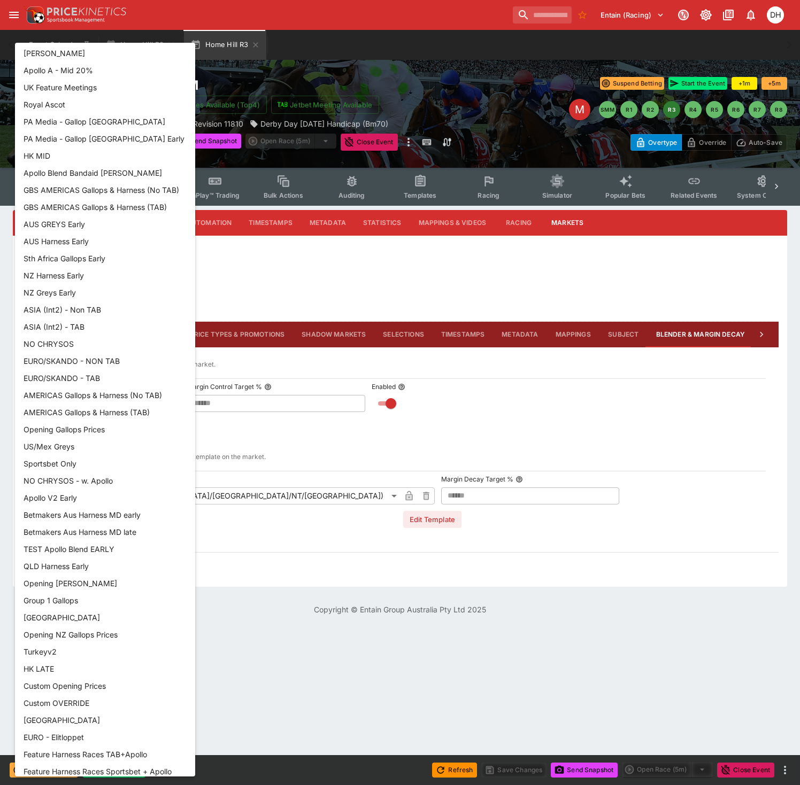
scroll to position [985, 0]
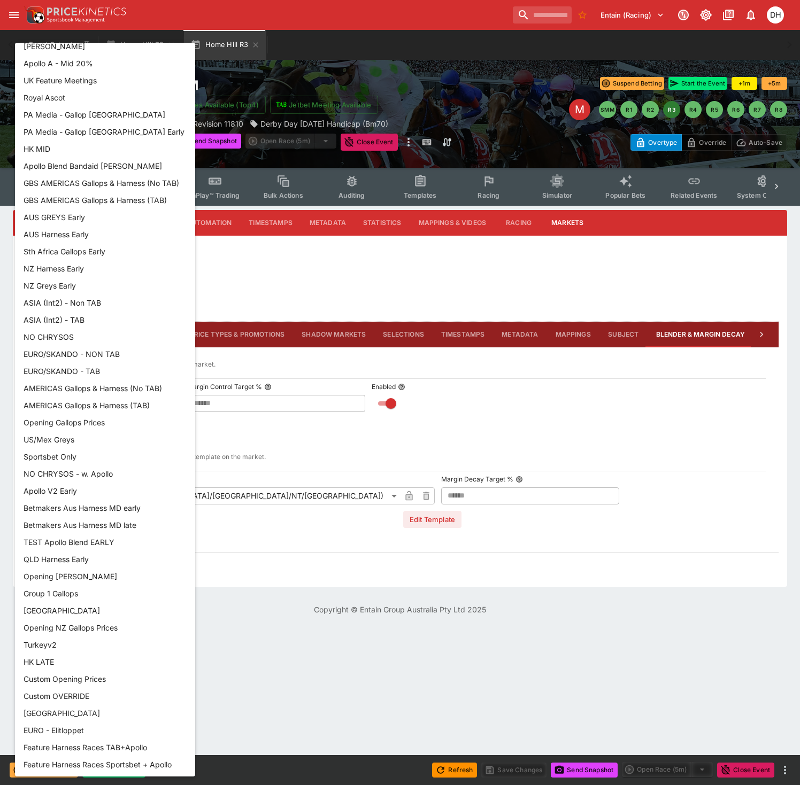
click at [400, 75] on div at bounding box center [400, 392] width 800 height 785
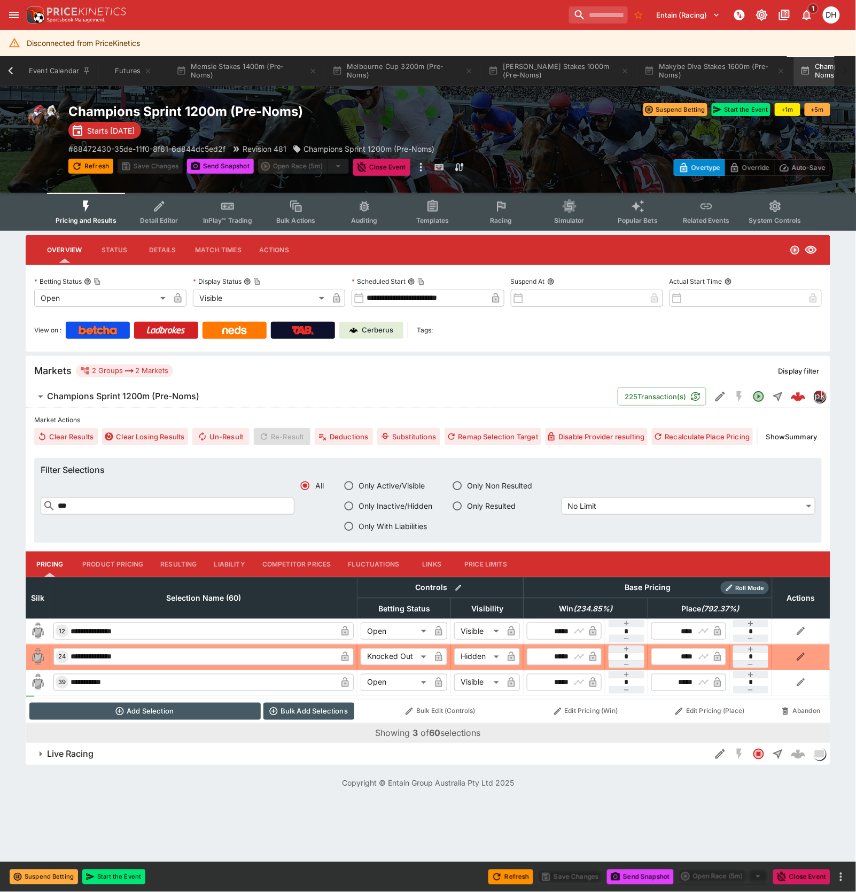
scroll to position [0, 109]
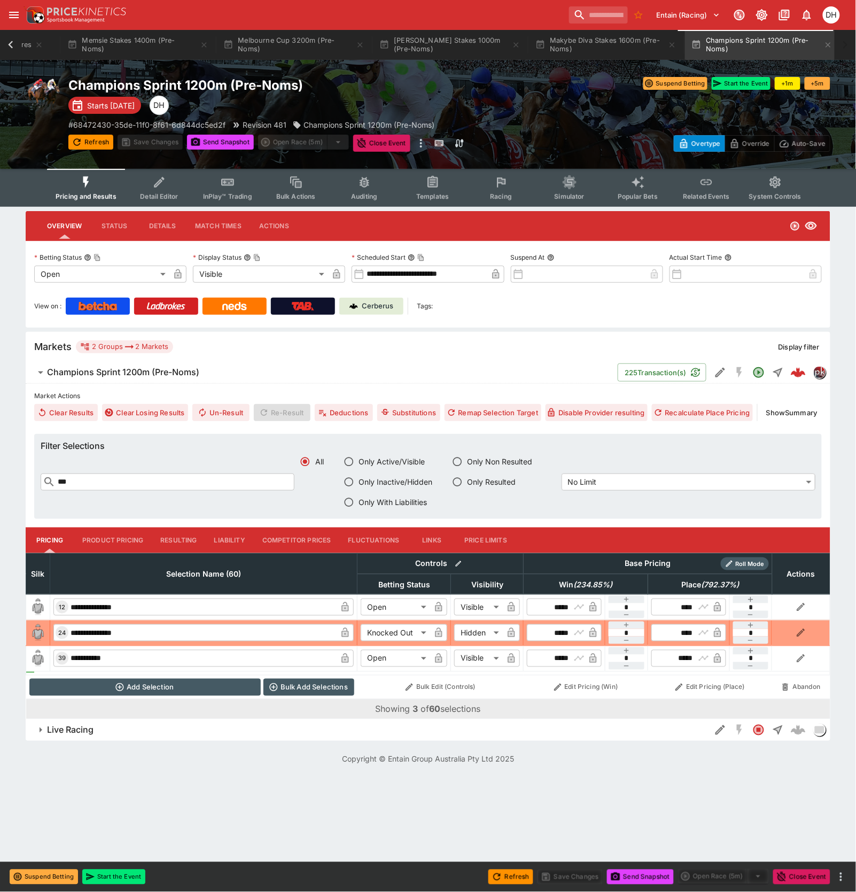
click at [13, 43] on icon at bounding box center [10, 44] width 15 height 15
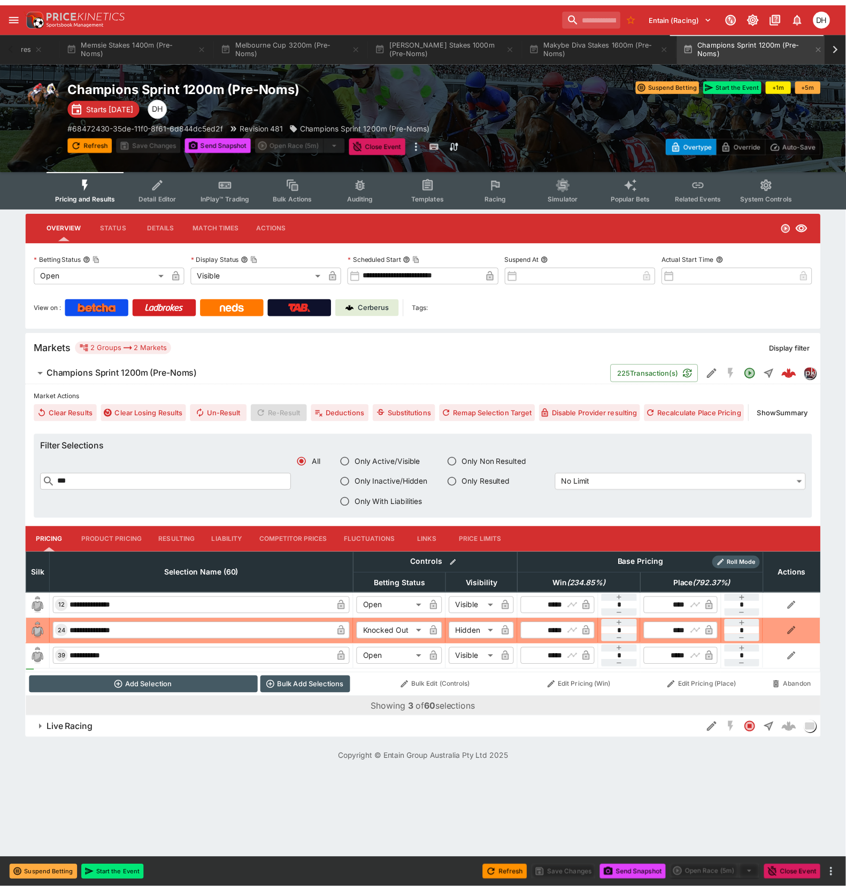
scroll to position [0, 0]
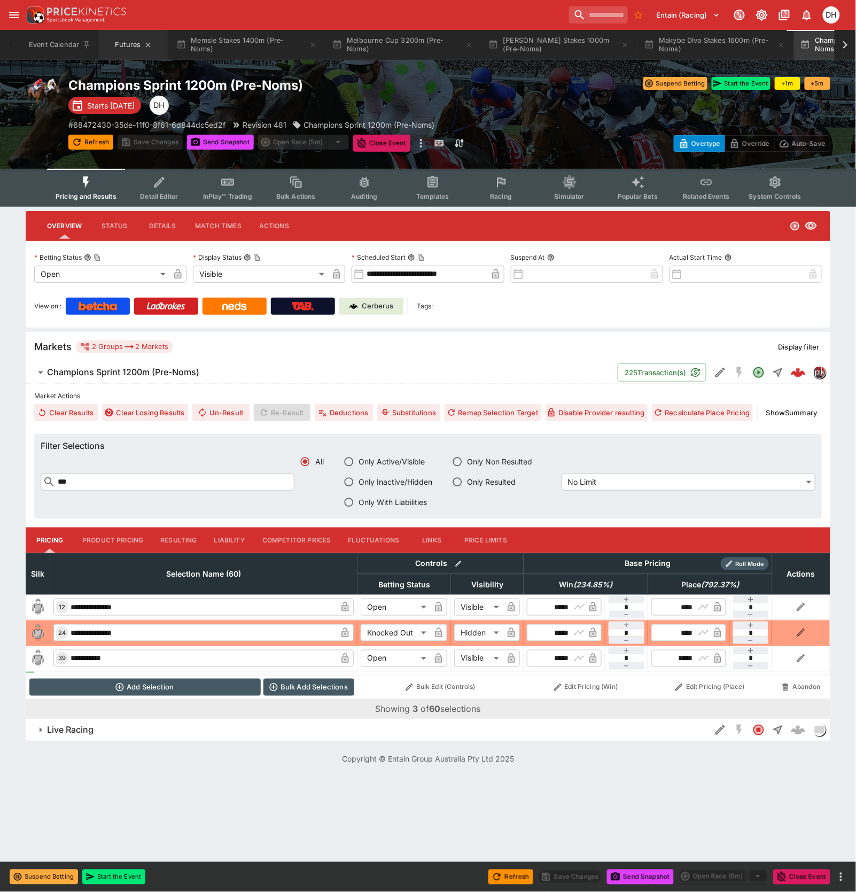
click at [129, 43] on button "Futures" at bounding box center [133, 45] width 68 height 30
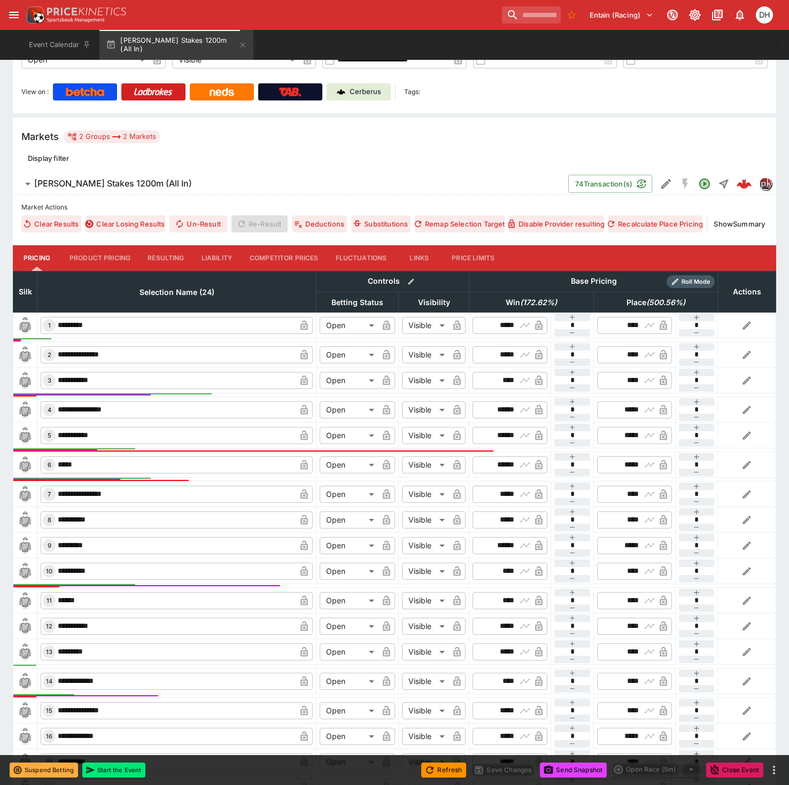
scroll to position [214, 0]
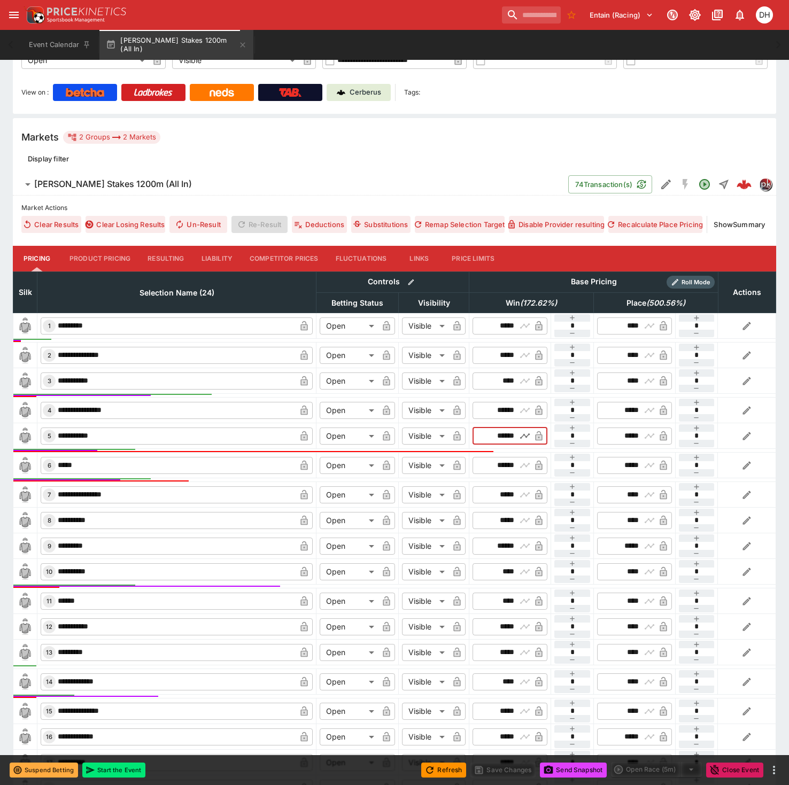
drag, startPoint x: 488, startPoint y: 431, endPoint x: 525, endPoint y: 437, distance: 38.0
click at [525, 437] on div "​ ****** ​" at bounding box center [510, 436] width 75 height 17
type input "******"
click at [673, 226] on button "Recalculate Place Pricing" at bounding box center [655, 224] width 94 height 17
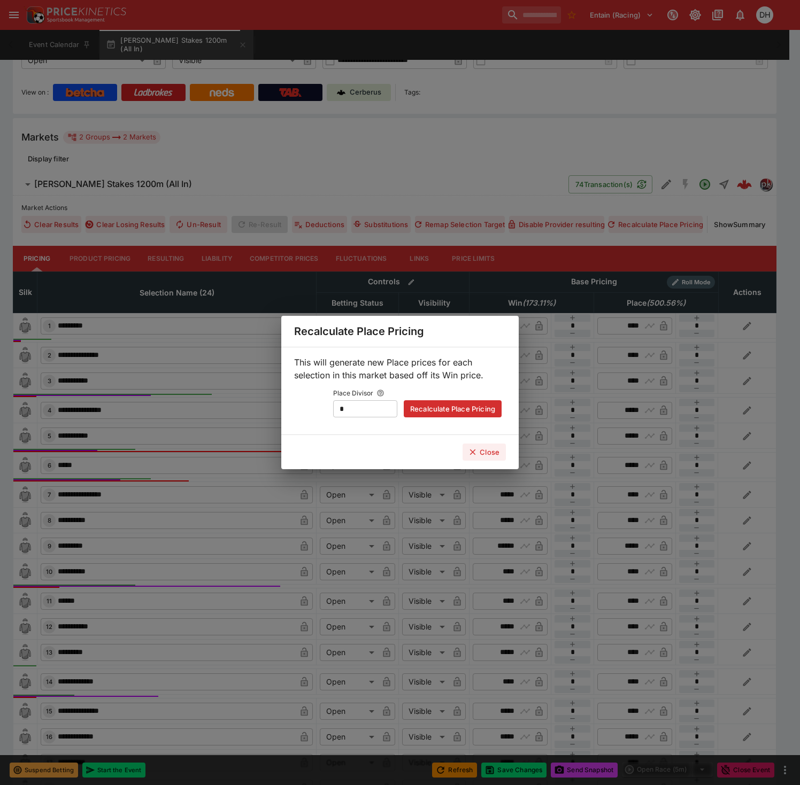
click at [456, 409] on button "Recalculate Place Pricing" at bounding box center [453, 408] width 98 height 17
type input "*****"
click at [492, 453] on button "Close" at bounding box center [483, 452] width 43 height 17
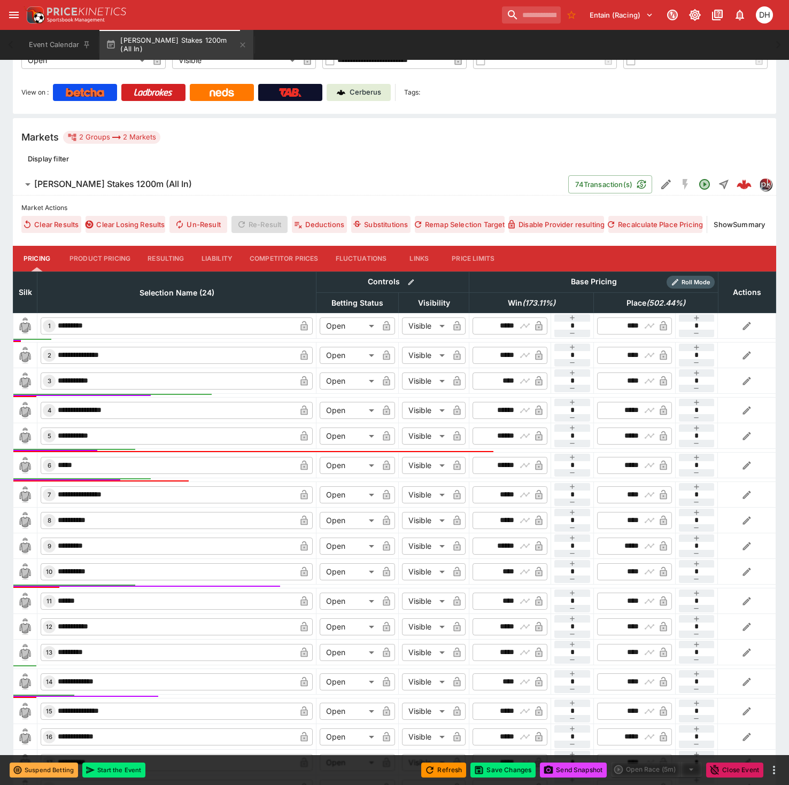
click at [503, 779] on div "Refresh Save Changes Send Snapshot Open Race (5m) Close Event" at bounding box center [394, 770] width 789 height 30
click at [501, 772] on button "Save Changes" at bounding box center [502, 770] width 65 height 15
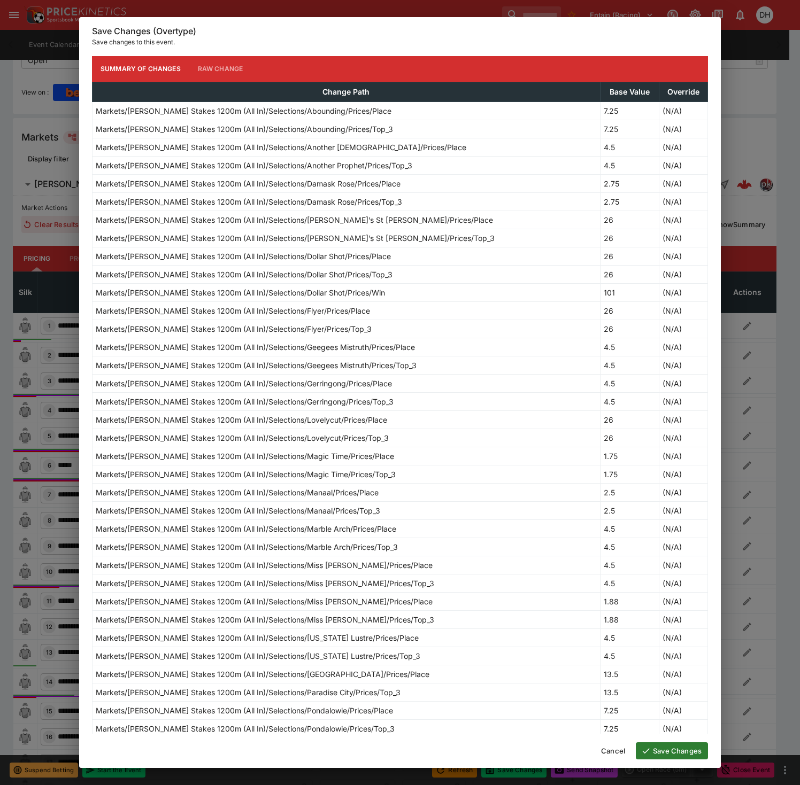
click at [659, 745] on button "Save Changes" at bounding box center [672, 751] width 72 height 17
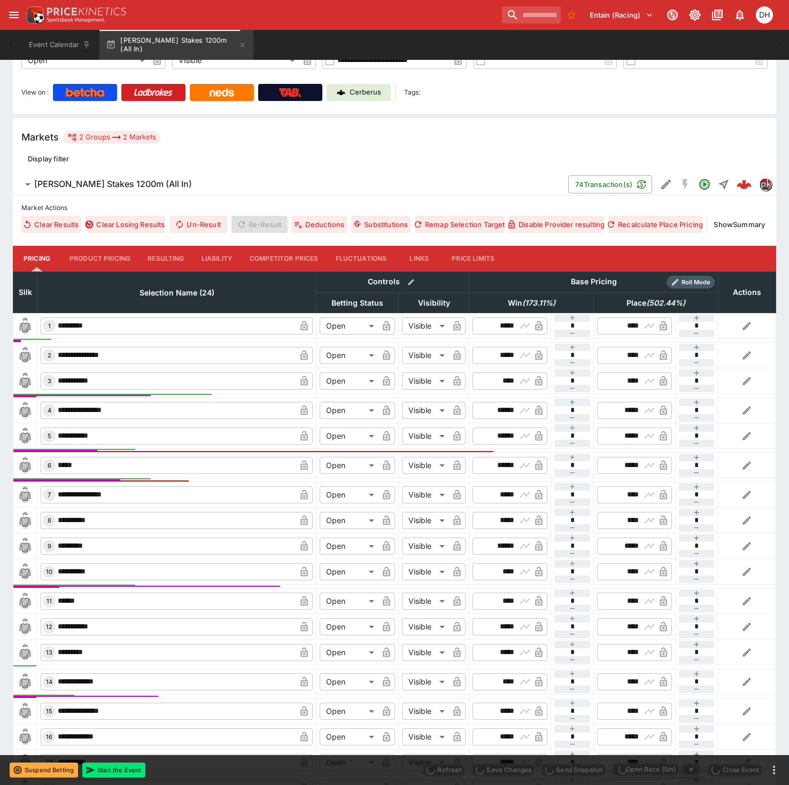
click at [562, 770] on span "Send Snapshot" at bounding box center [573, 770] width 67 height 15
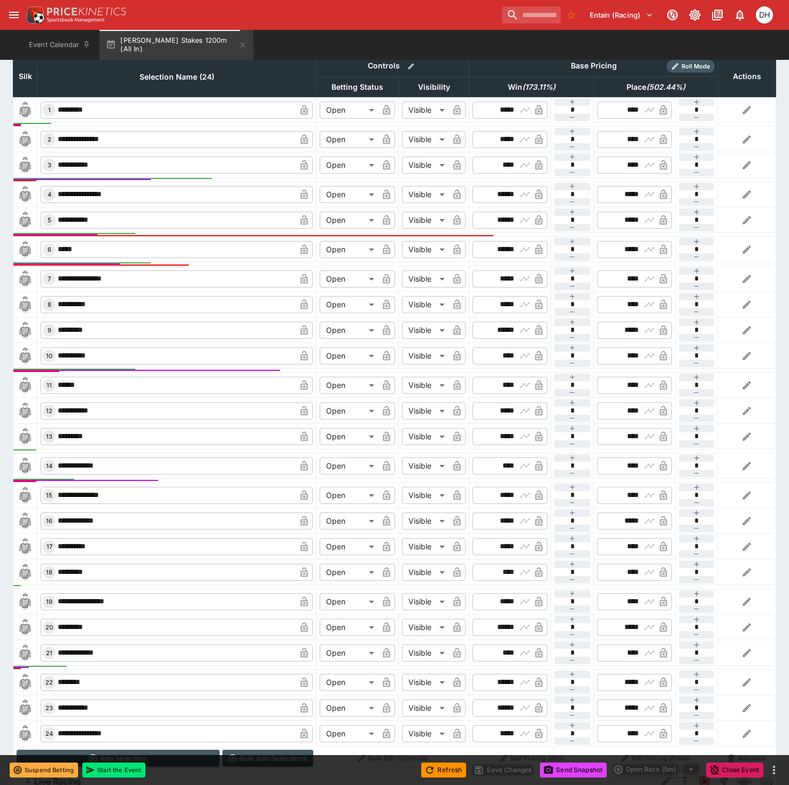
scroll to position [332, 0]
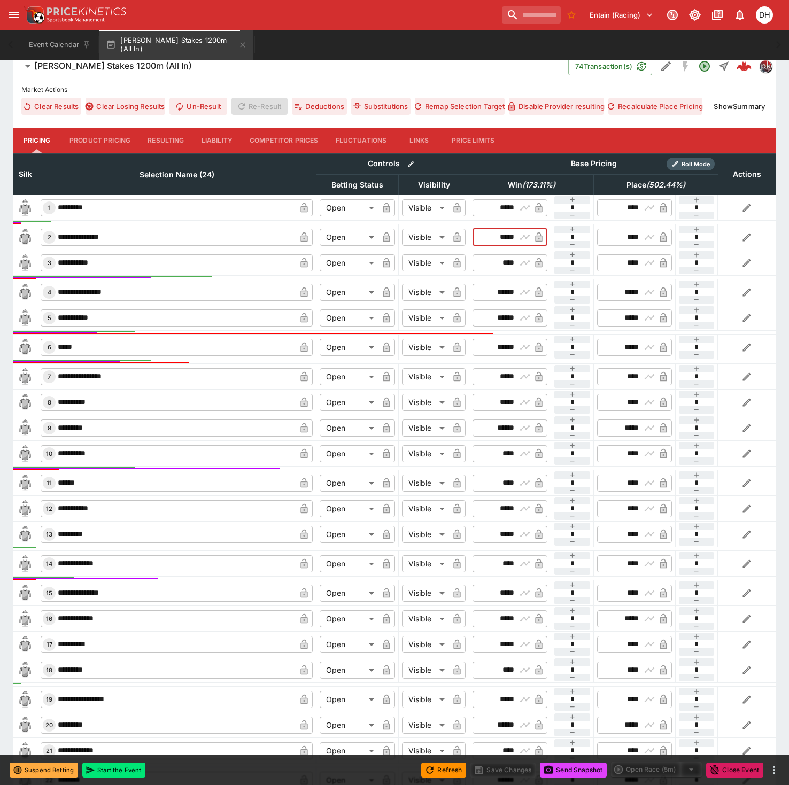
drag, startPoint x: 490, startPoint y: 237, endPoint x: 532, endPoint y: 239, distance: 42.3
click at [532, 239] on div "​ ***** ​" at bounding box center [510, 237] width 75 height 17
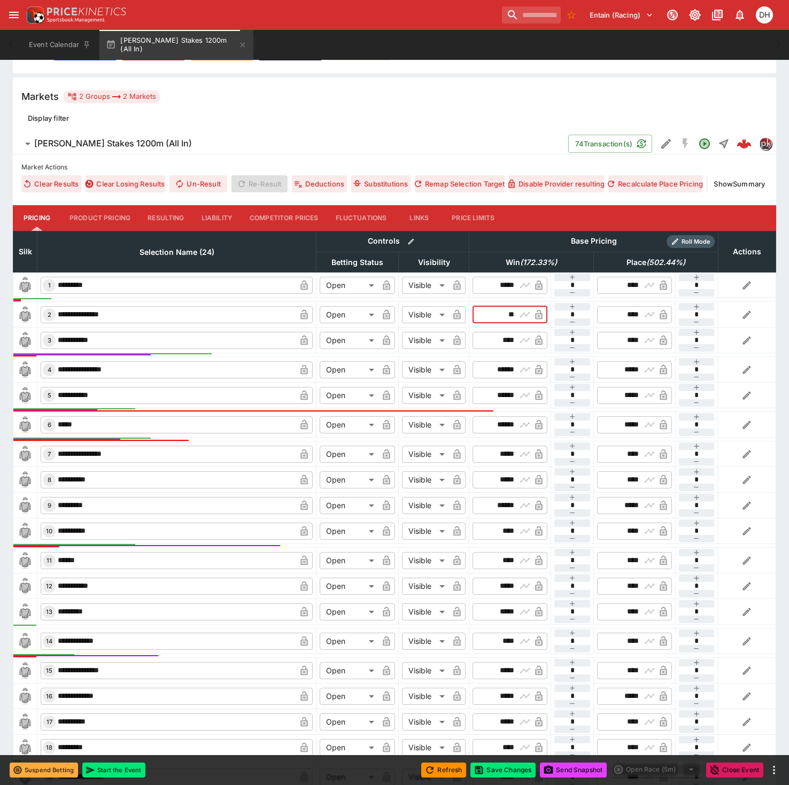
scroll to position [189, 0]
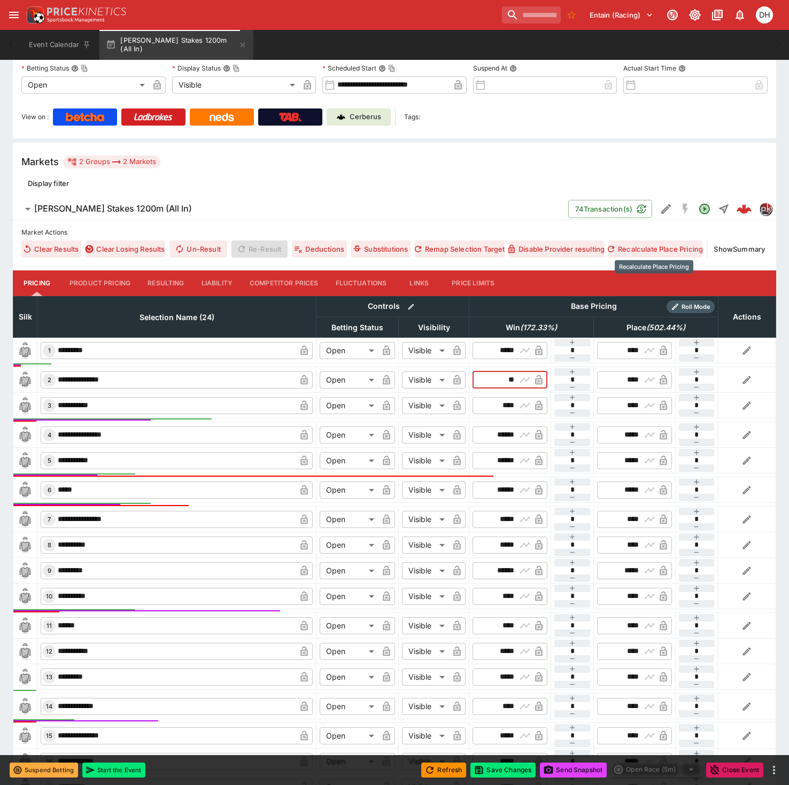
type input "*****"
click at [661, 247] on button "Recalculate Place Pricing" at bounding box center [655, 249] width 94 height 17
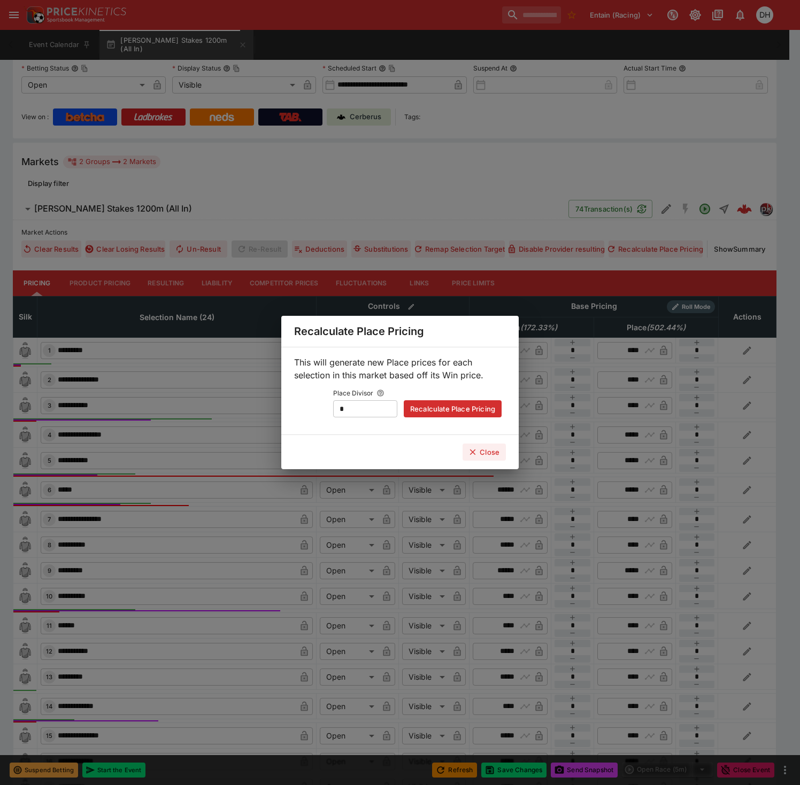
drag, startPoint x: 464, startPoint y: 407, endPoint x: 477, endPoint y: 458, distance: 51.9
click at [465, 406] on button "Recalculate Place Pricing" at bounding box center [453, 408] width 98 height 17
type input "****"
click at [477, 458] on button "Close" at bounding box center [483, 452] width 43 height 17
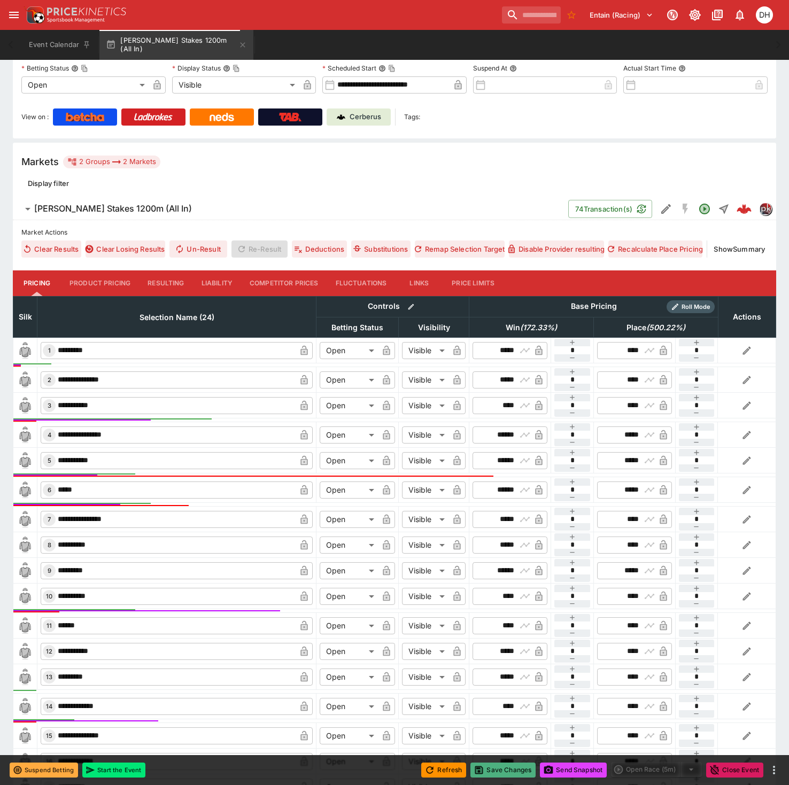
click at [505, 766] on button "Save Changes" at bounding box center [502, 770] width 65 height 15
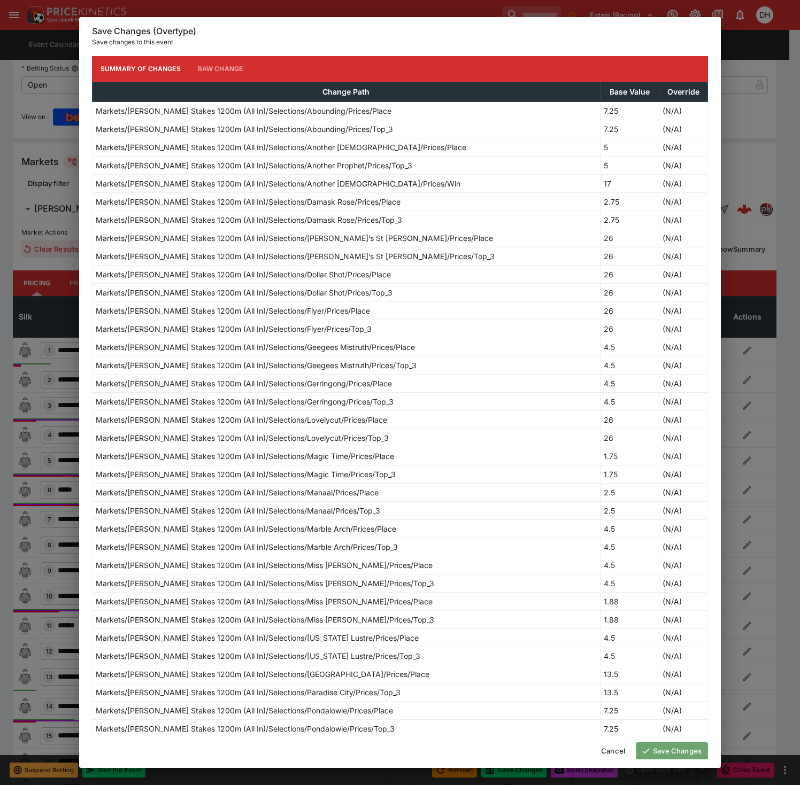
click at [660, 746] on button "Save Changes" at bounding box center [672, 751] width 72 height 17
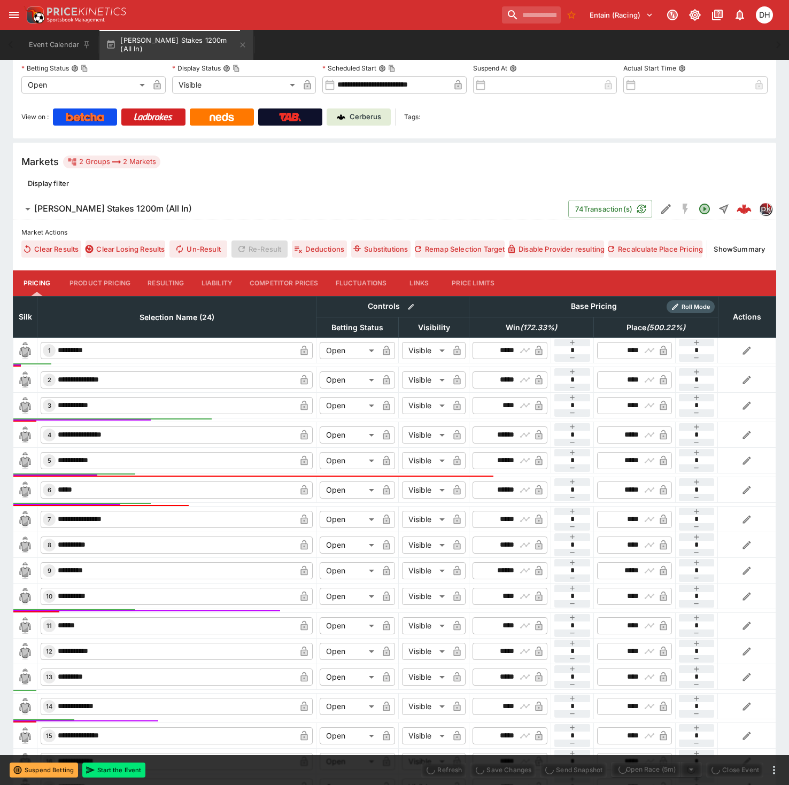
click at [574, 774] on span "Send Snapshot" at bounding box center [573, 770] width 67 height 15
